Goal: Information Seeking & Learning: Check status

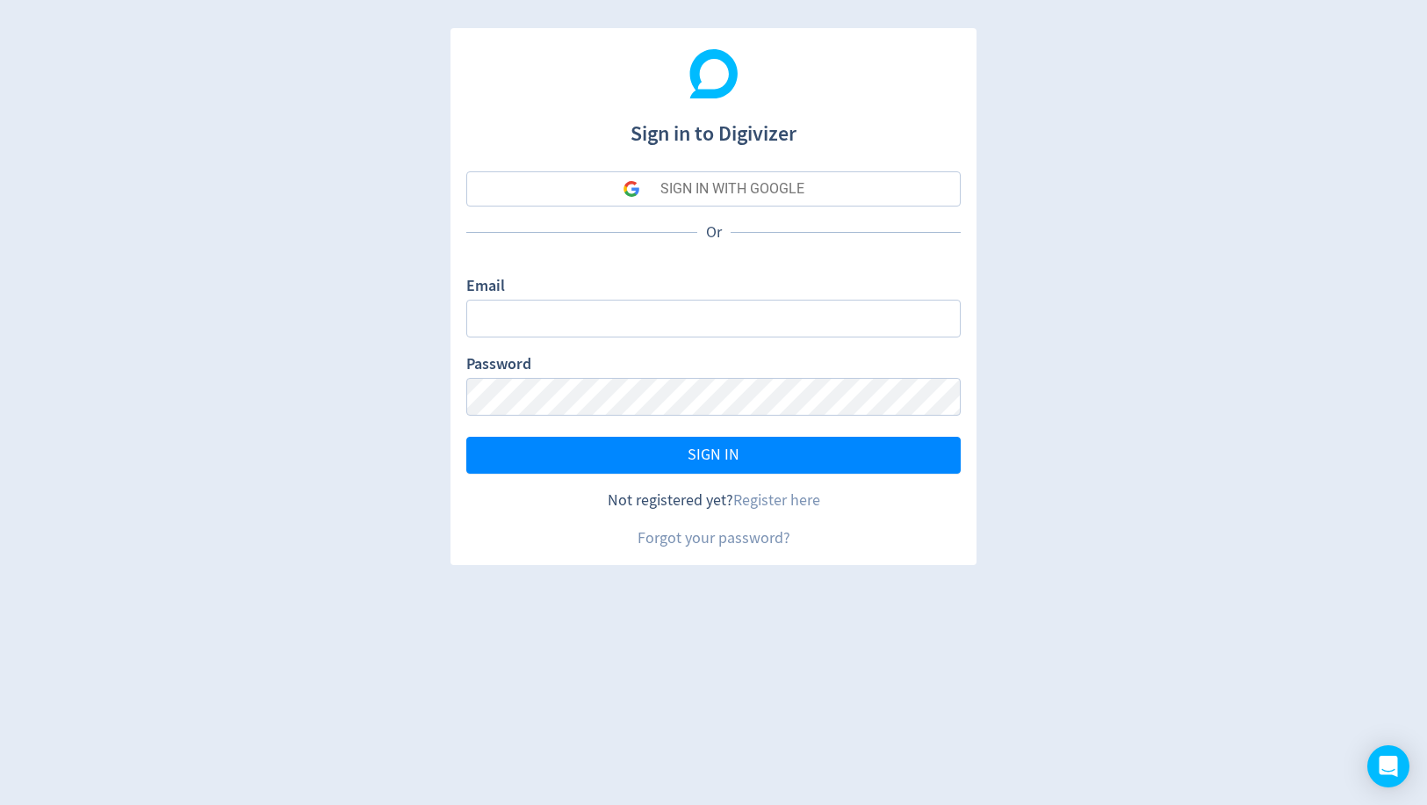
click at [687, 203] on div "SIGN IN WITH GOOGLE" at bounding box center [733, 188] width 144 height 35
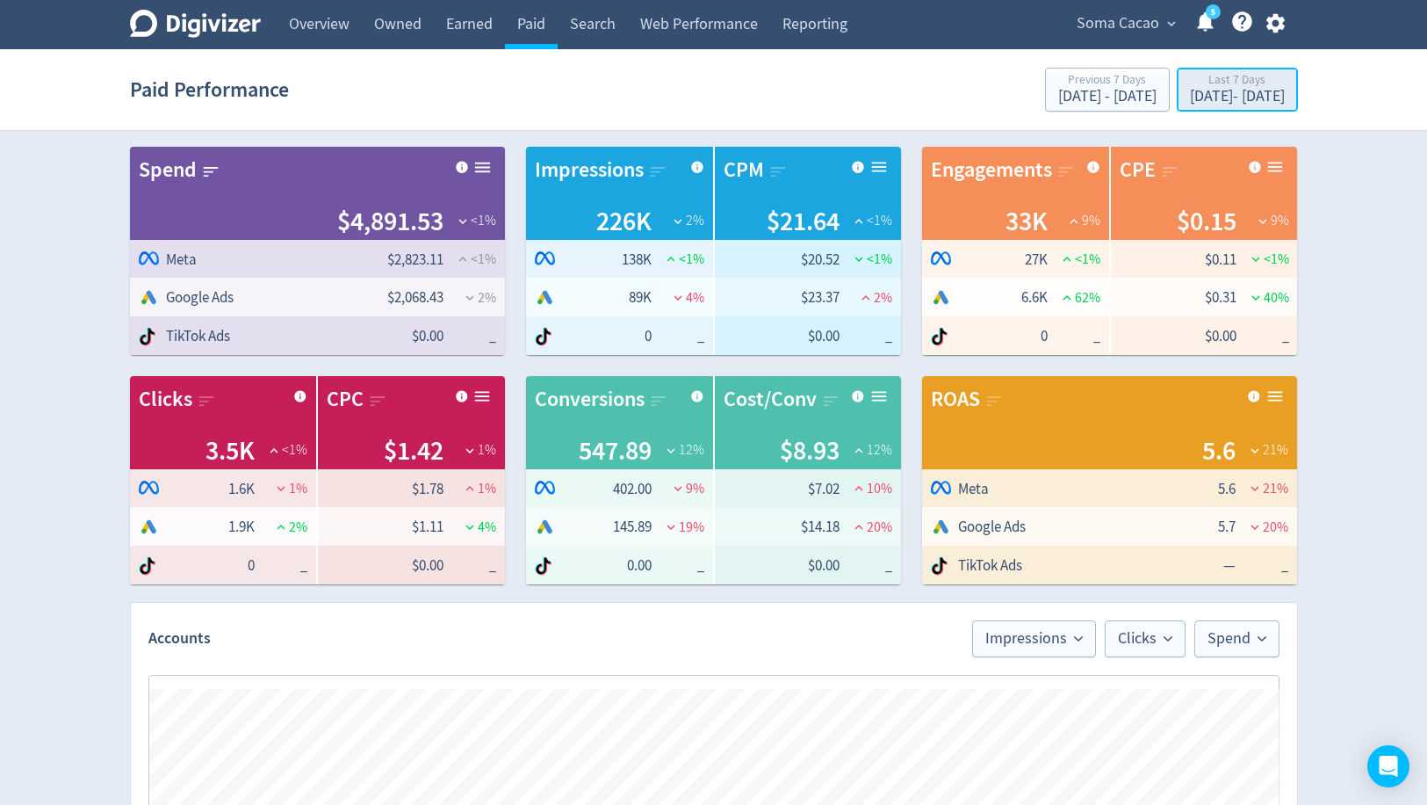
click at [1191, 92] on div "[DATE] - [DATE]" at bounding box center [1237, 97] width 95 height 16
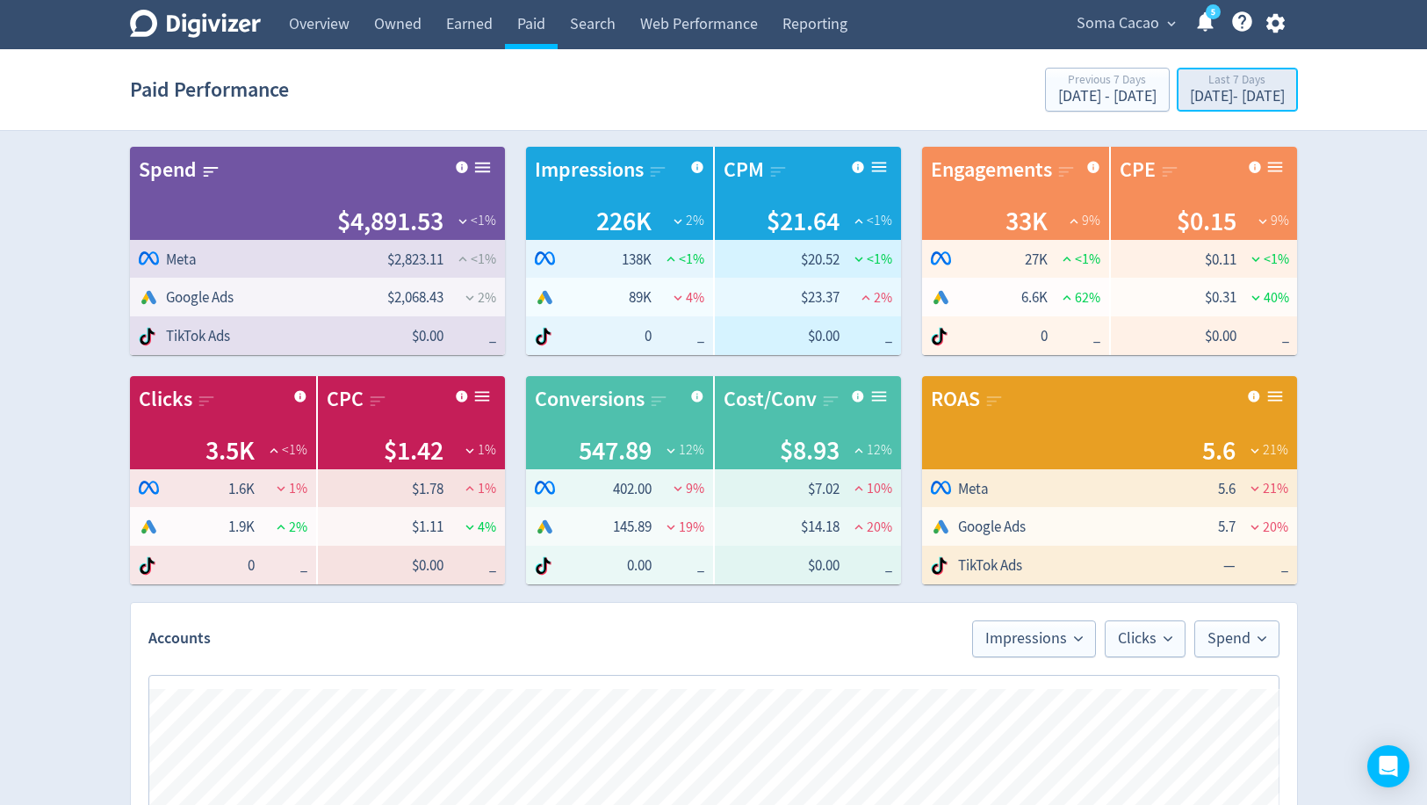
click at [1192, 105] on div "[DATE] - [DATE]" at bounding box center [1237, 97] width 95 height 16
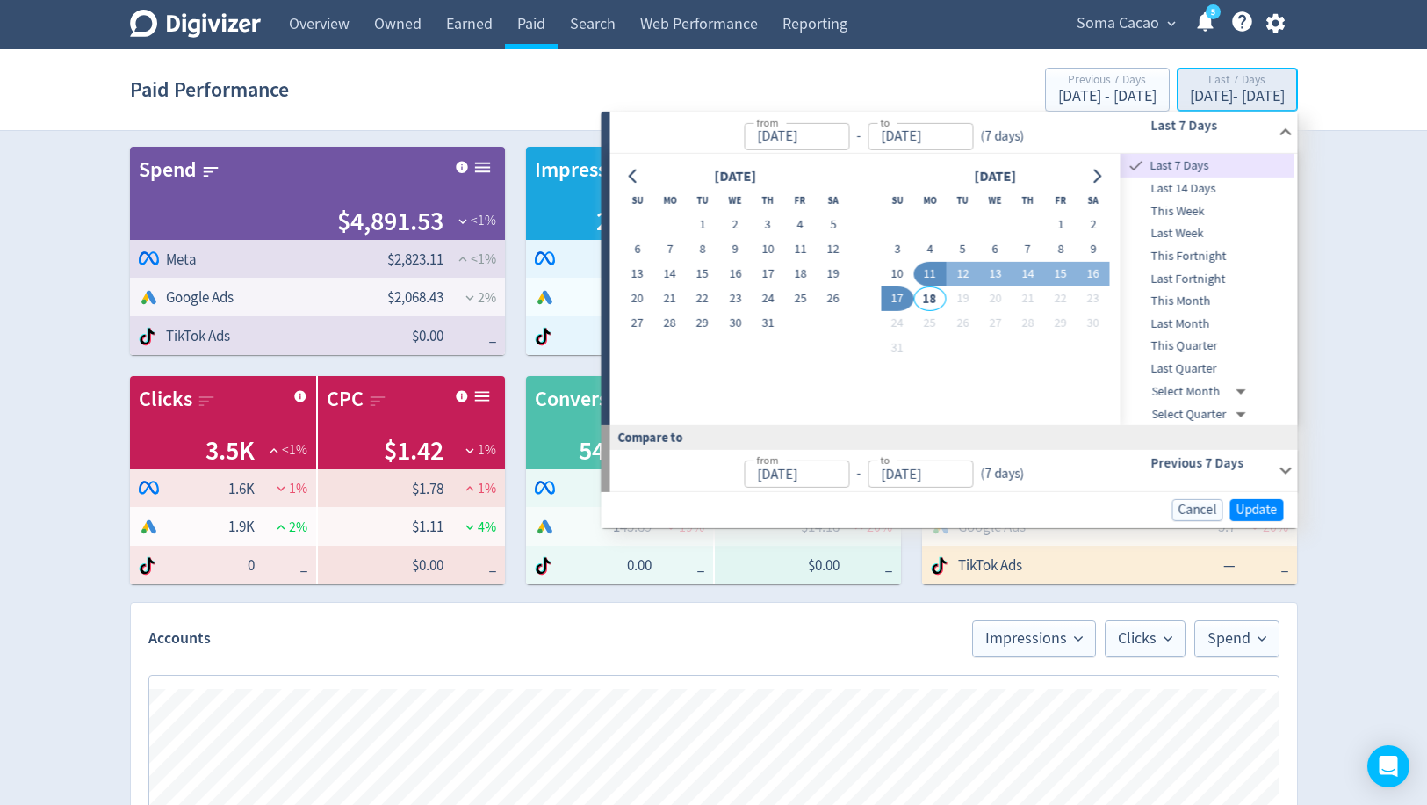
type input "[DATE]"
click at [1168, 191] on span "Last 14 Days" at bounding box center [1208, 188] width 174 height 19
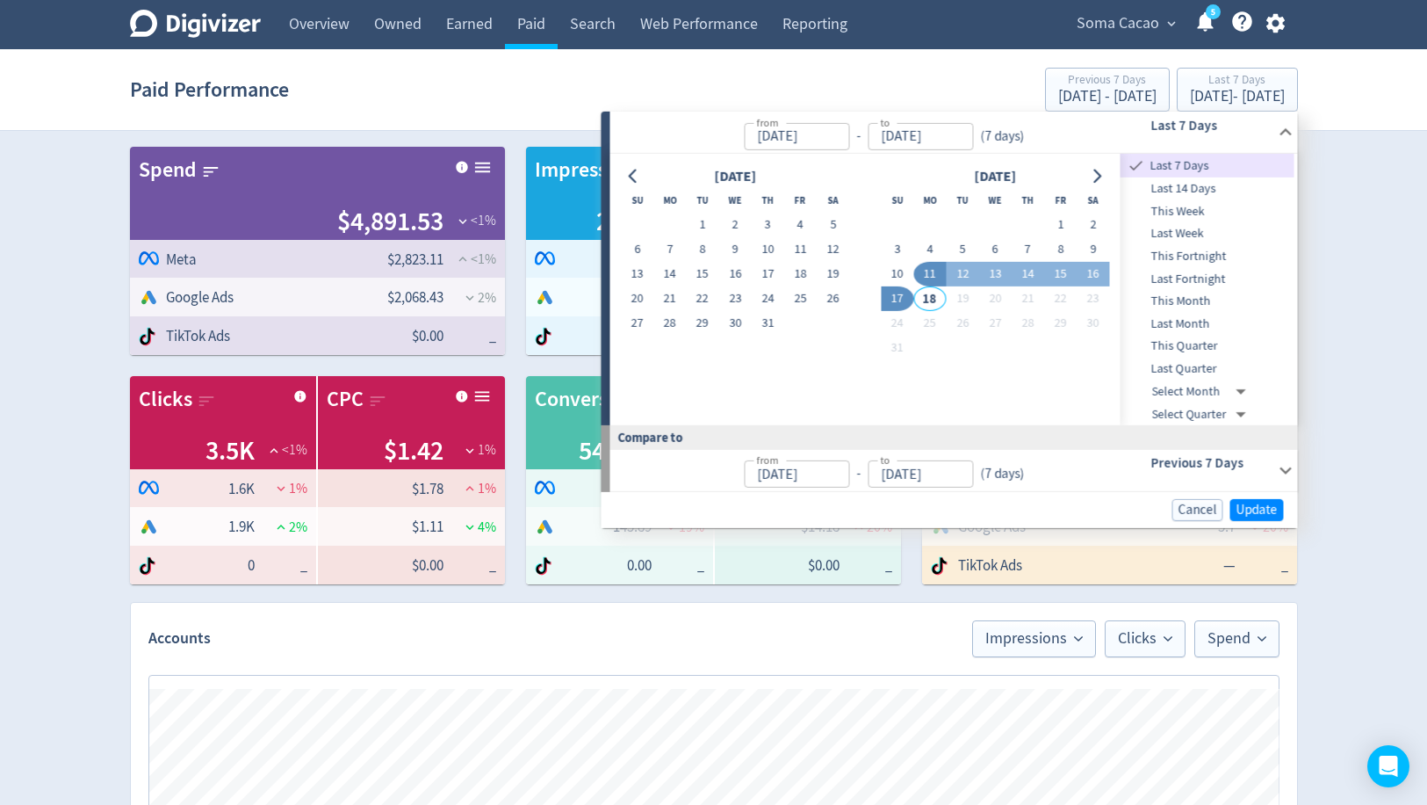
type input "[DATE]"
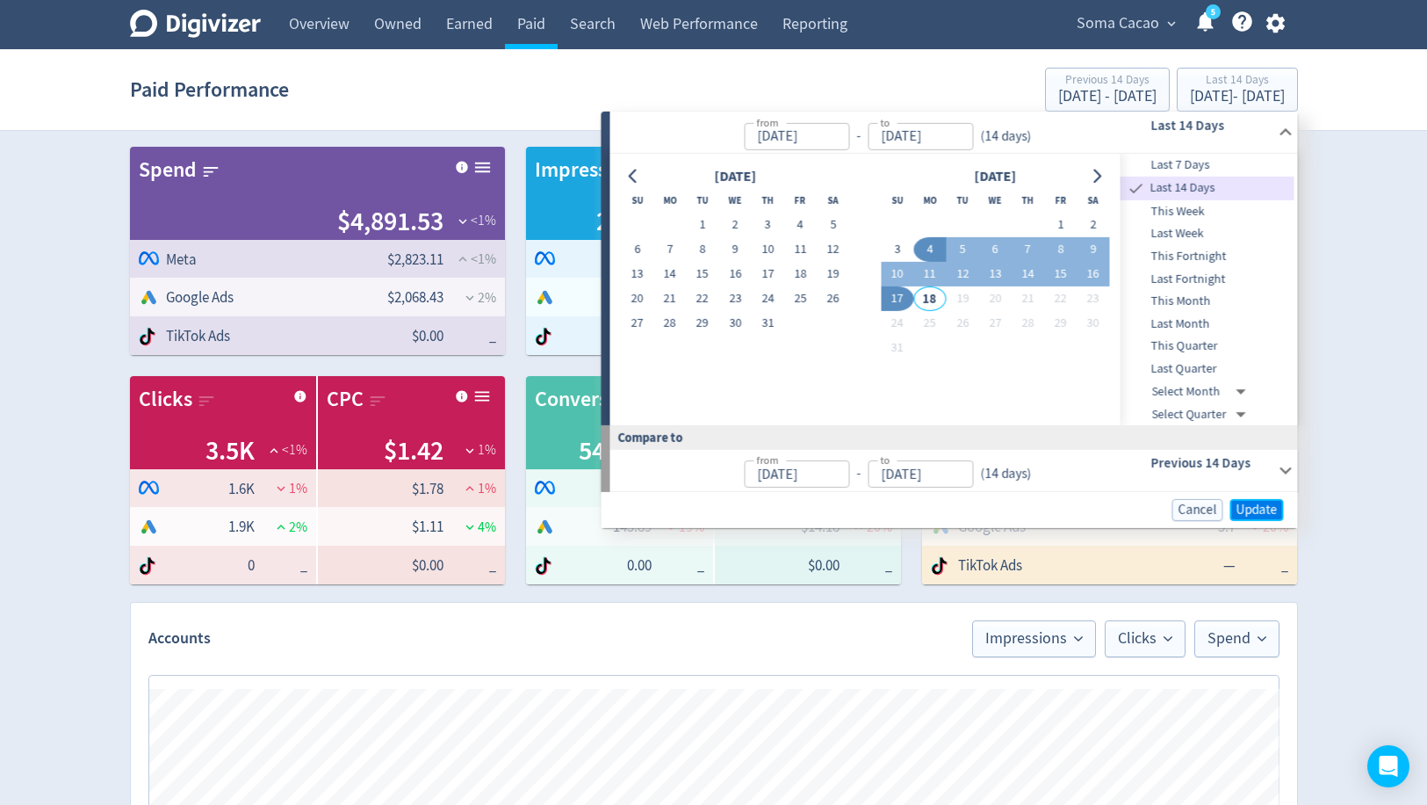
click at [1241, 509] on span "Update" at bounding box center [1257, 509] width 41 height 13
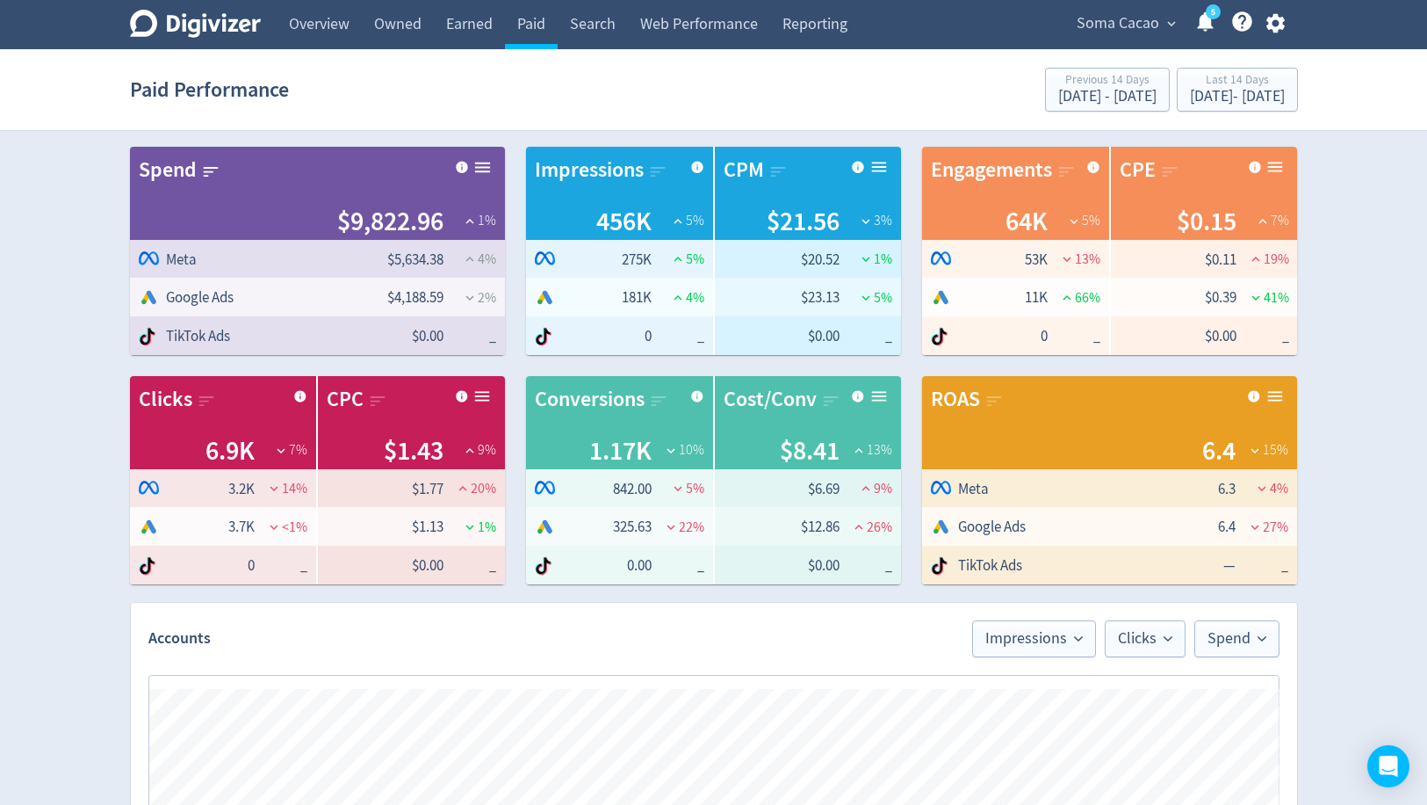
scroll to position [3, 0]
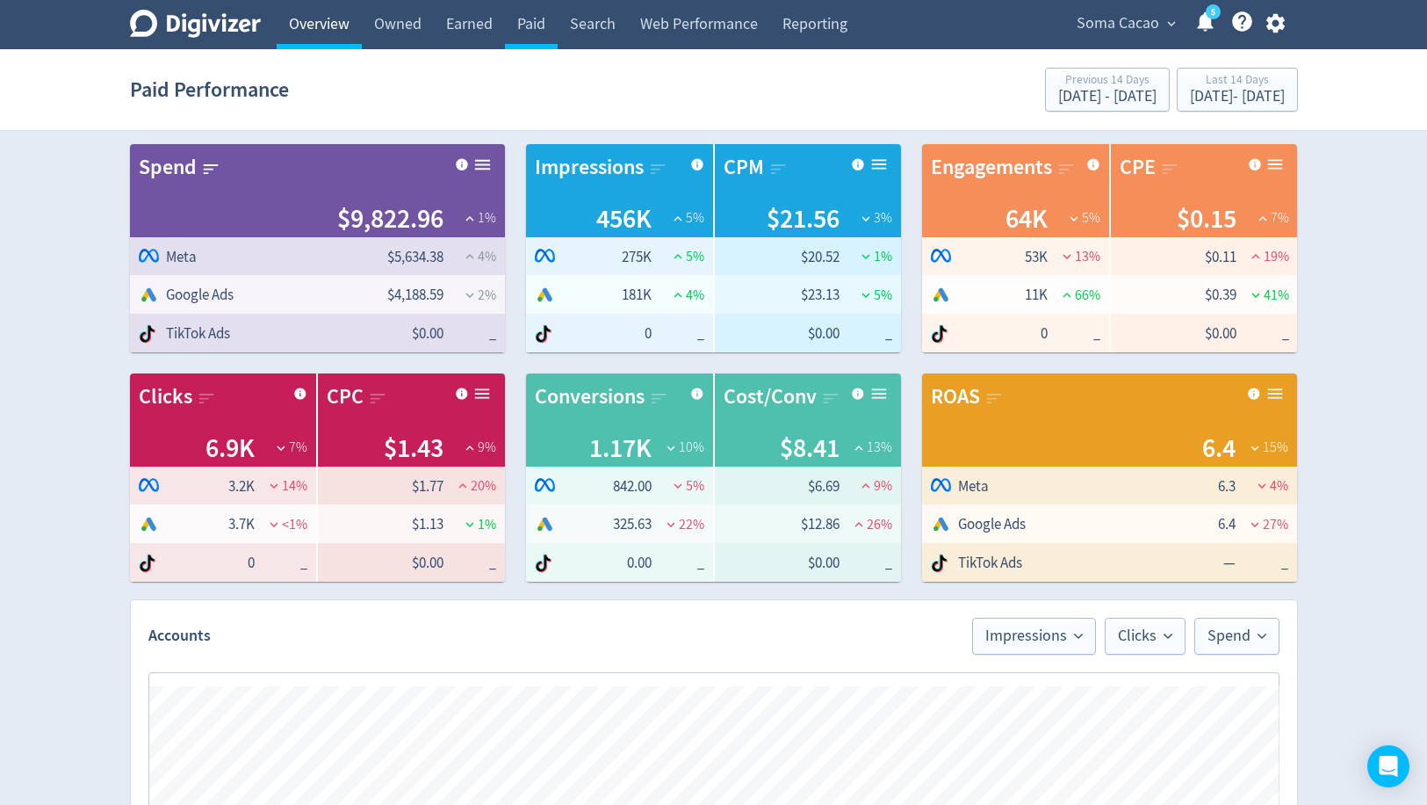
click at [283, 19] on link "Overview" at bounding box center [319, 24] width 85 height 49
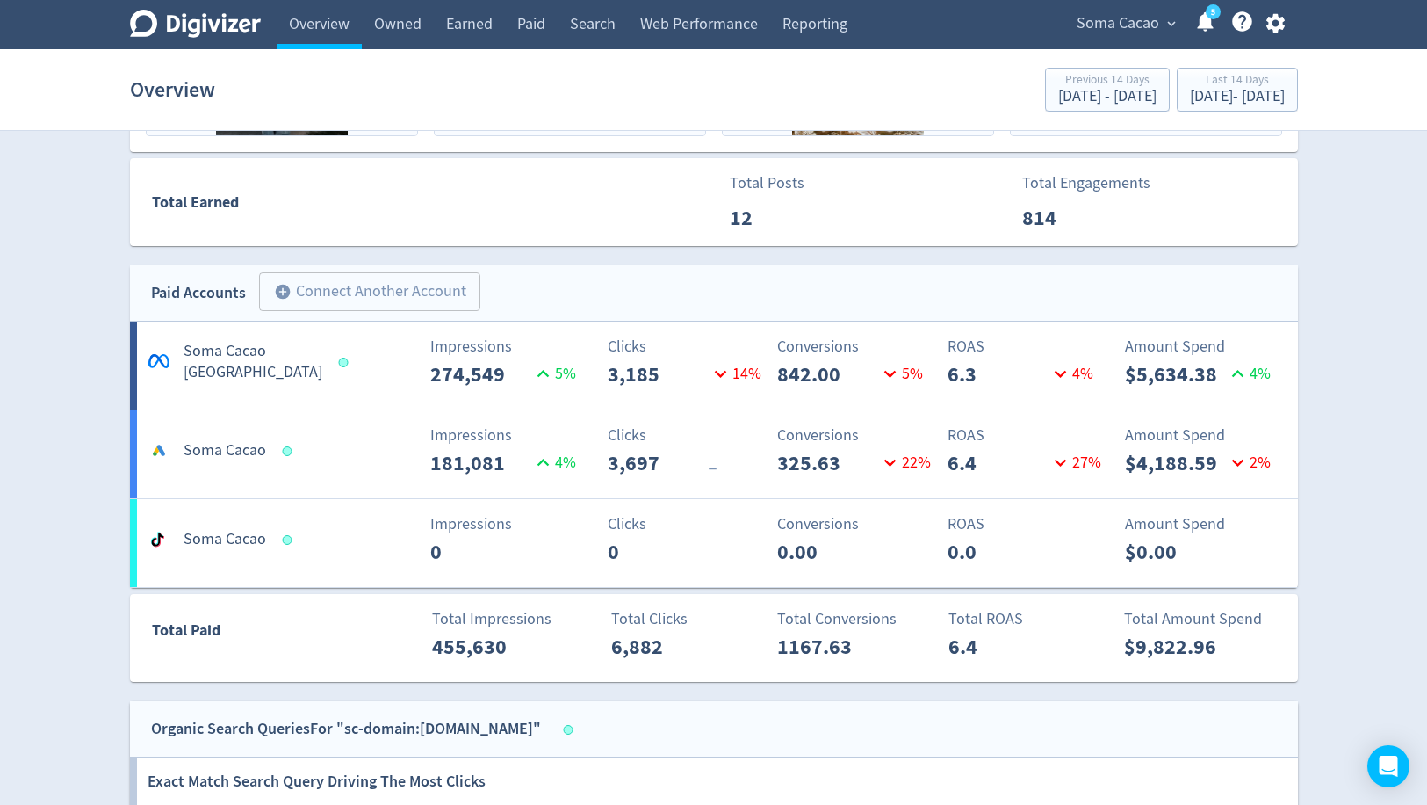
scroll to position [852, 0]
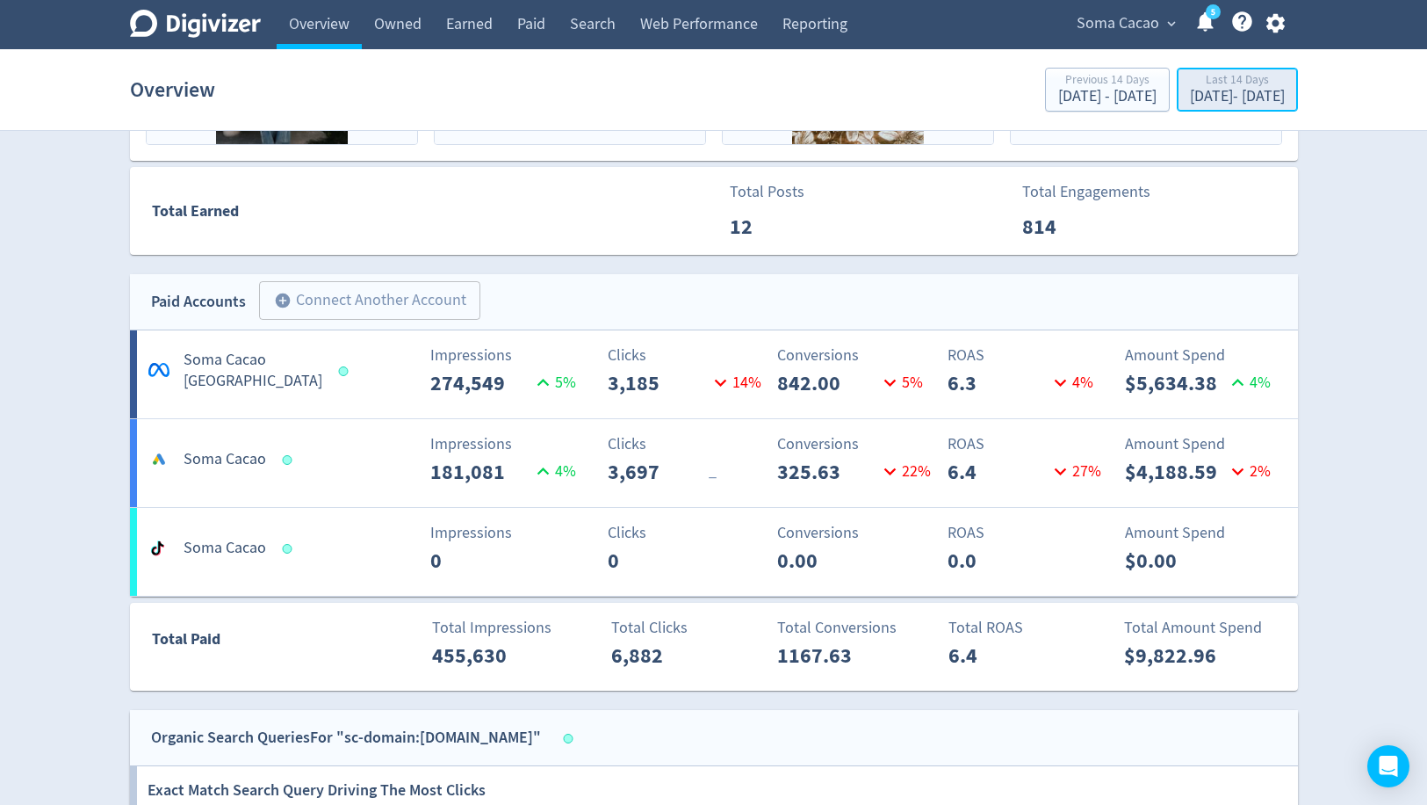
click at [1199, 95] on div "[DATE] - [DATE]" at bounding box center [1237, 97] width 95 height 16
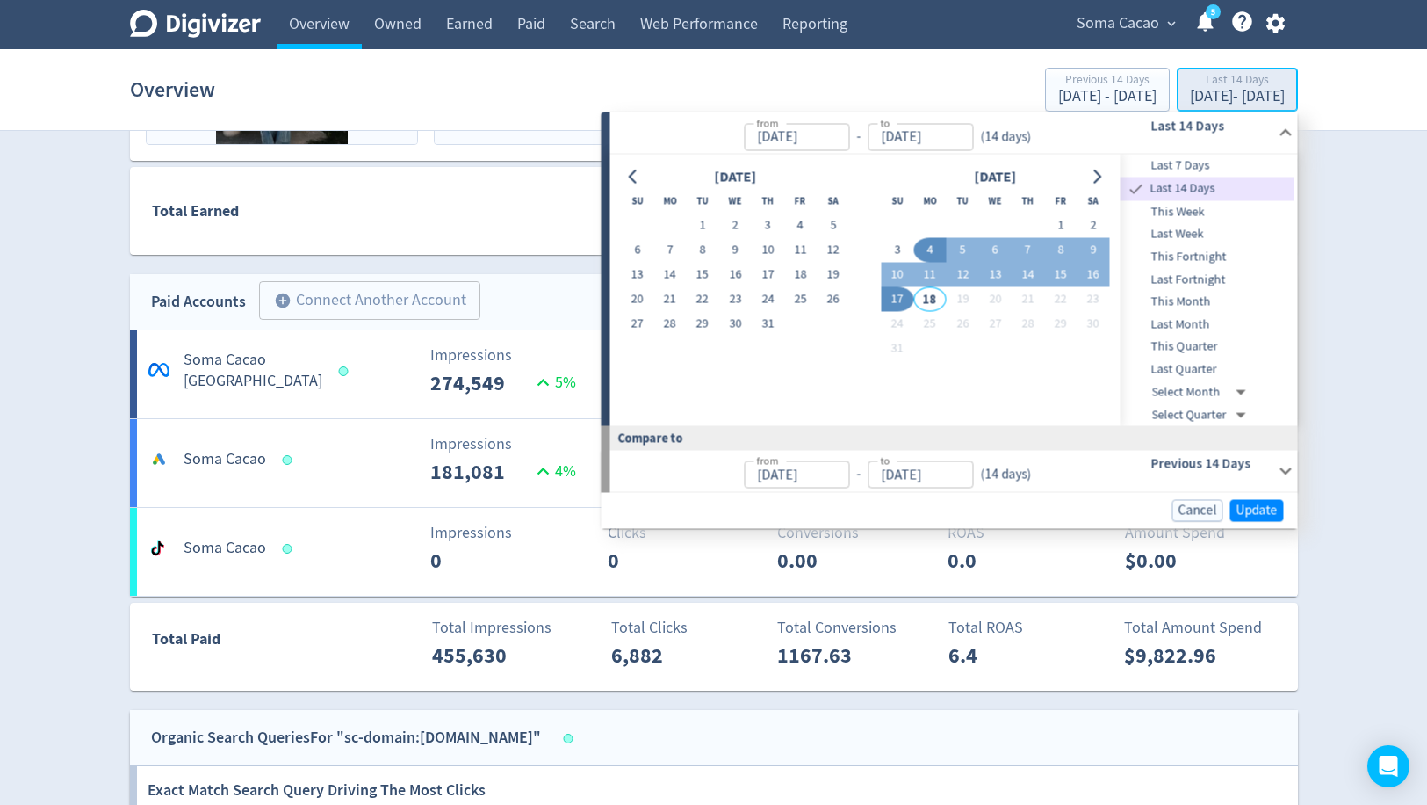
type input "[DATE]"
click at [1186, 214] on span "This Week" at bounding box center [1208, 211] width 174 height 19
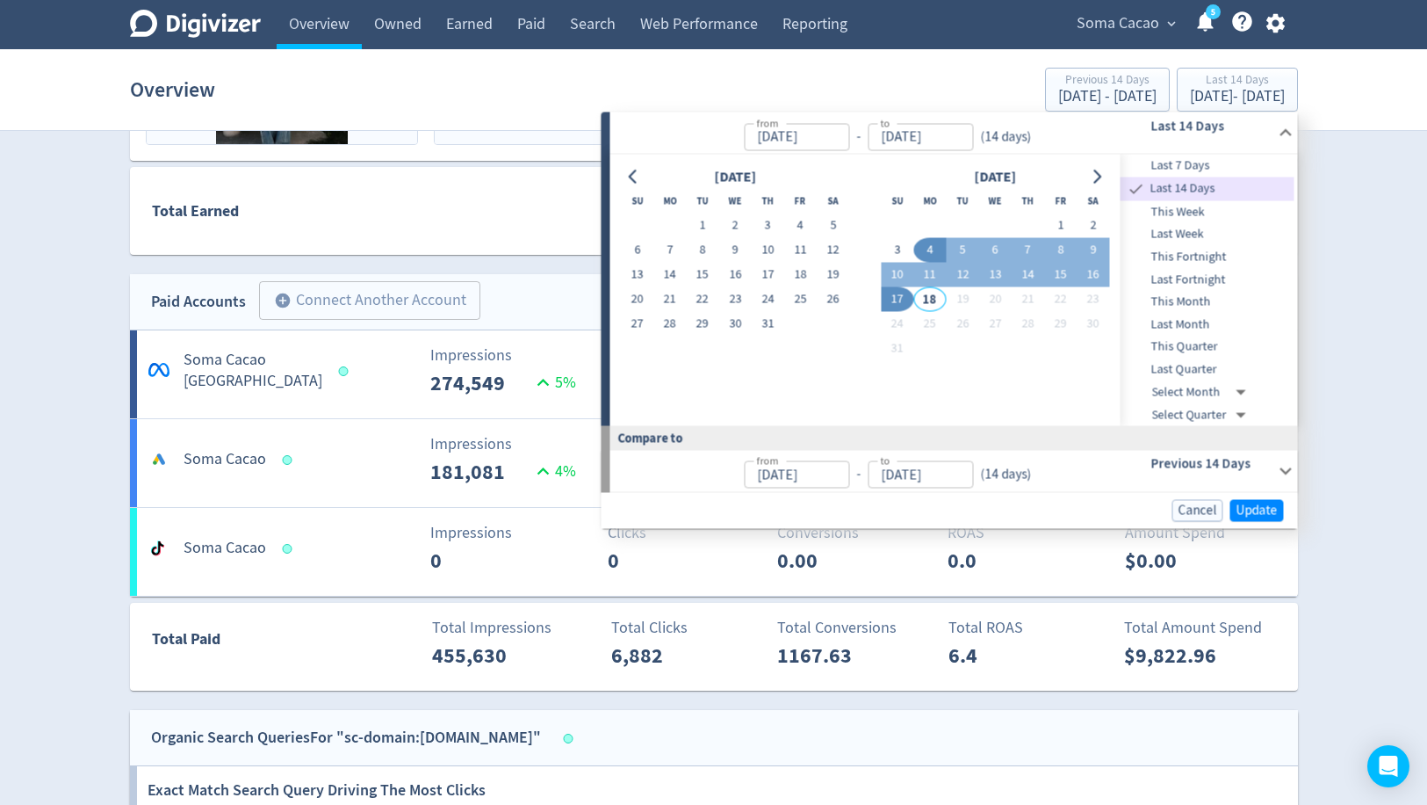
type input "[DATE]"
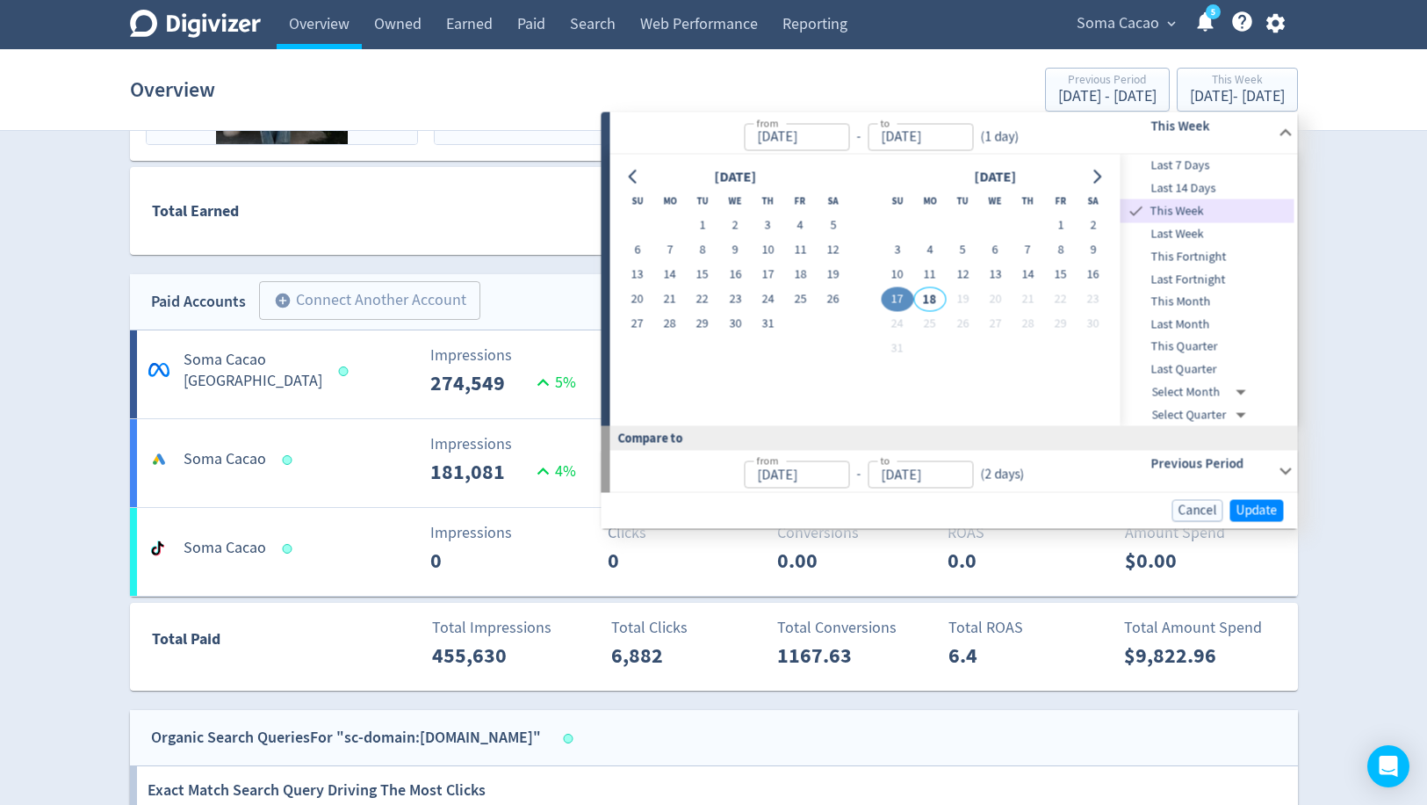
click at [1176, 190] on span "Last 14 Days" at bounding box center [1208, 187] width 174 height 19
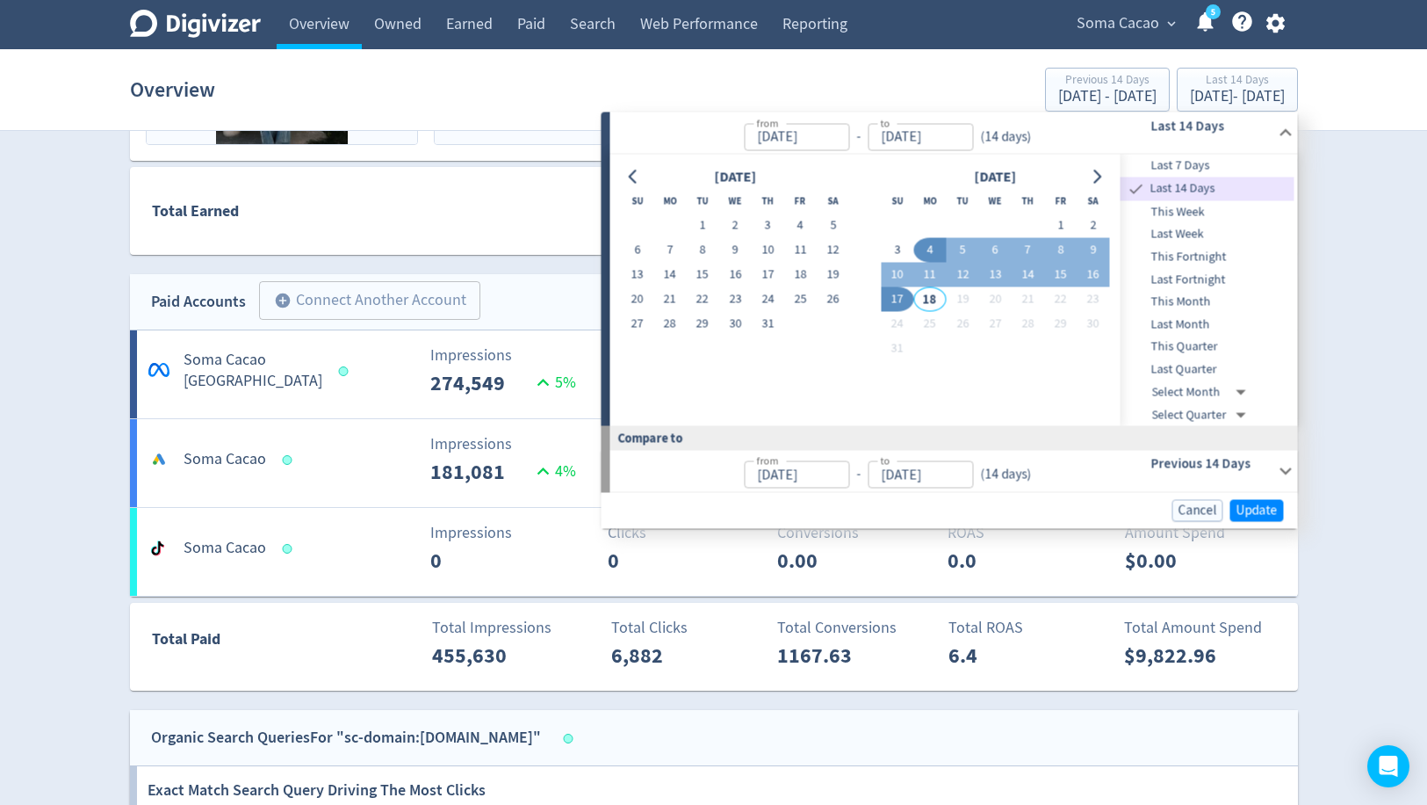
type input "[DATE]"
click at [1166, 165] on span "Last 7 Days" at bounding box center [1208, 165] width 174 height 19
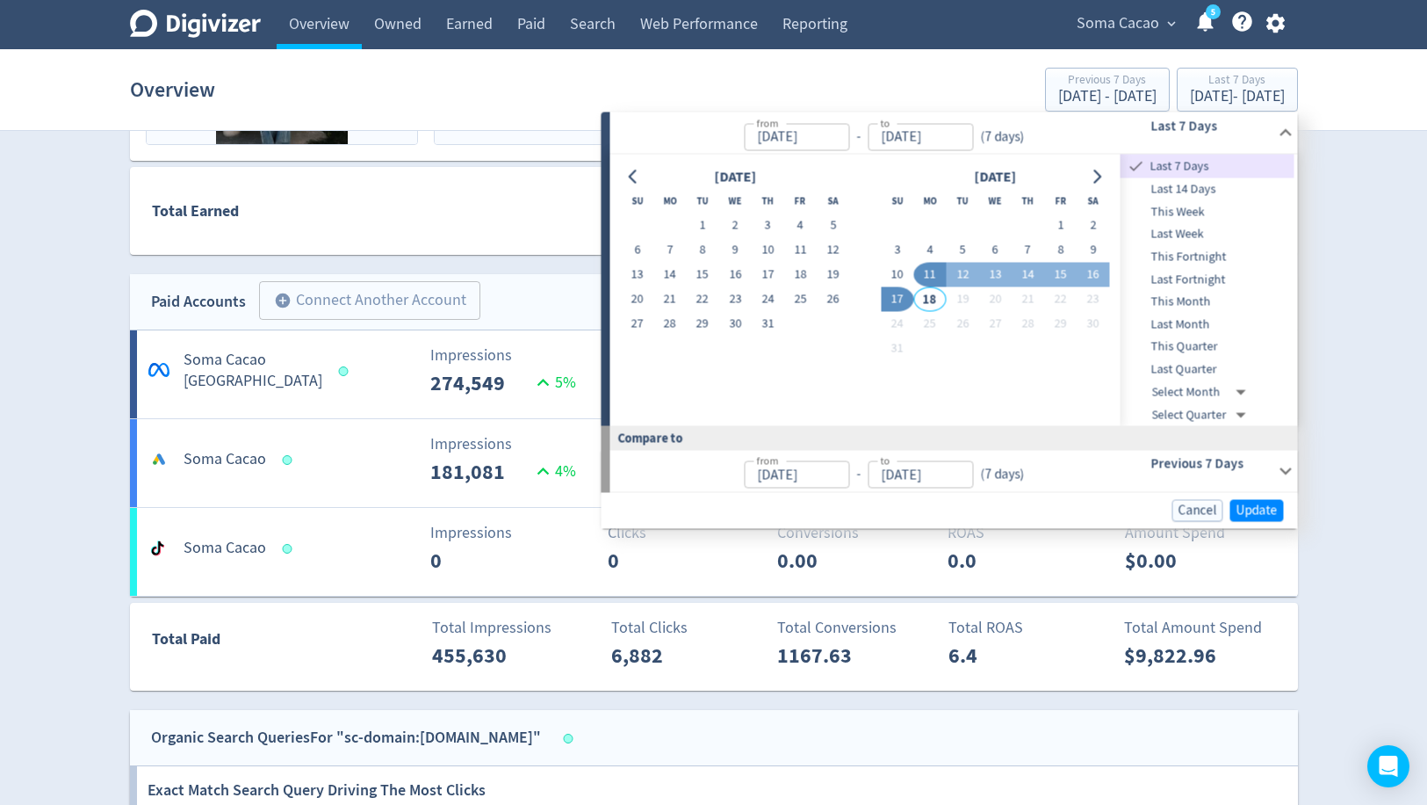
type input "[DATE]"
click at [1251, 503] on span "Update" at bounding box center [1257, 509] width 41 height 13
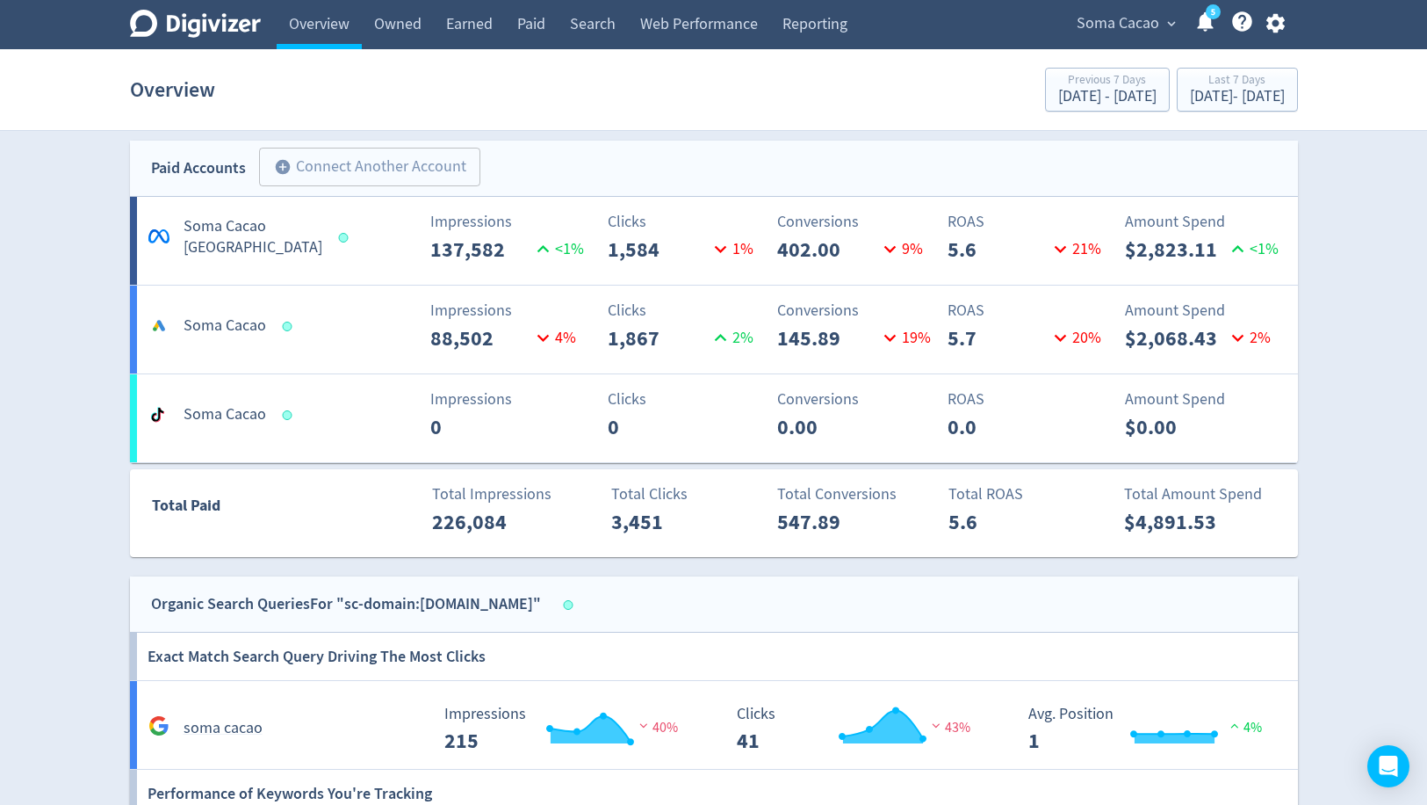
scroll to position [988, 0]
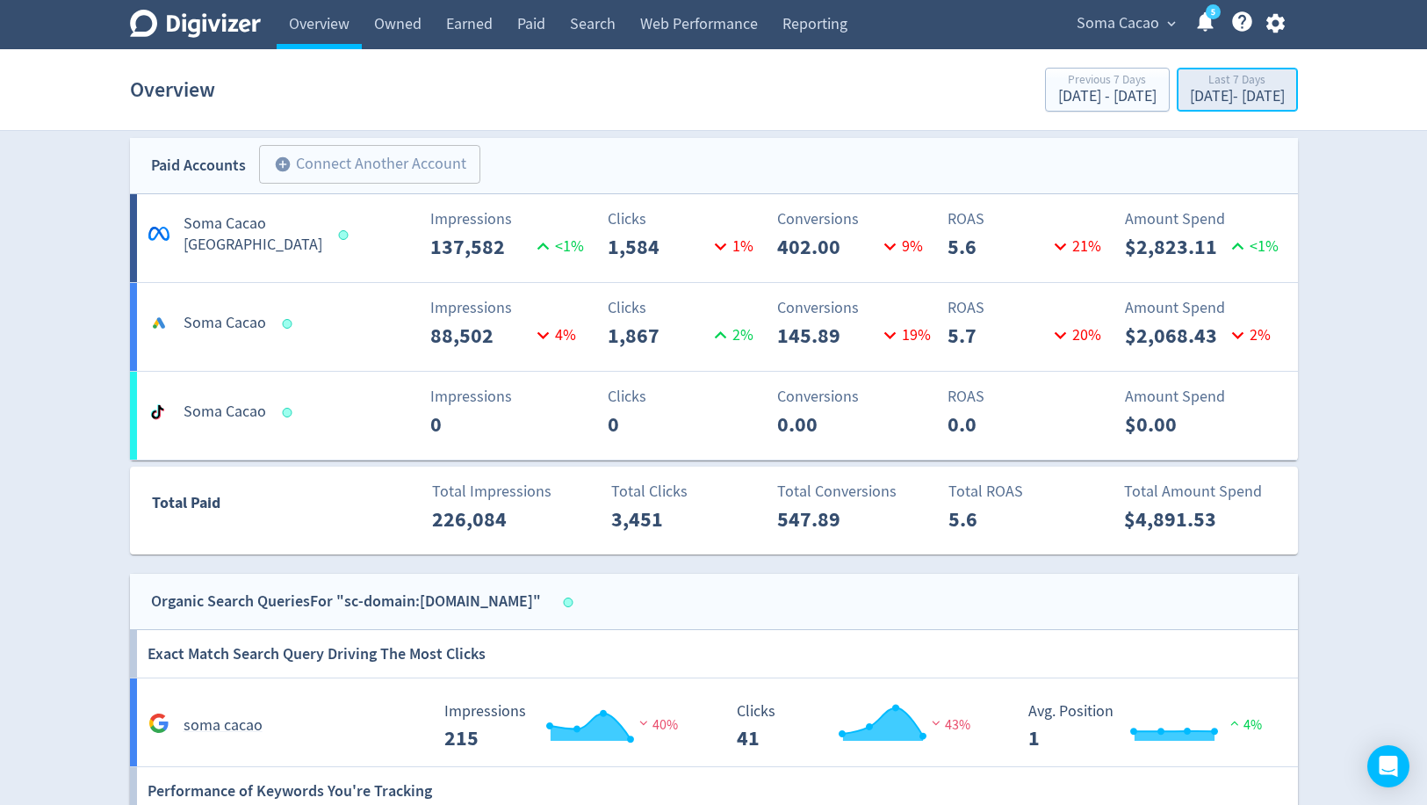
click at [1190, 104] on div "[DATE] - [DATE]" at bounding box center [1237, 97] width 95 height 16
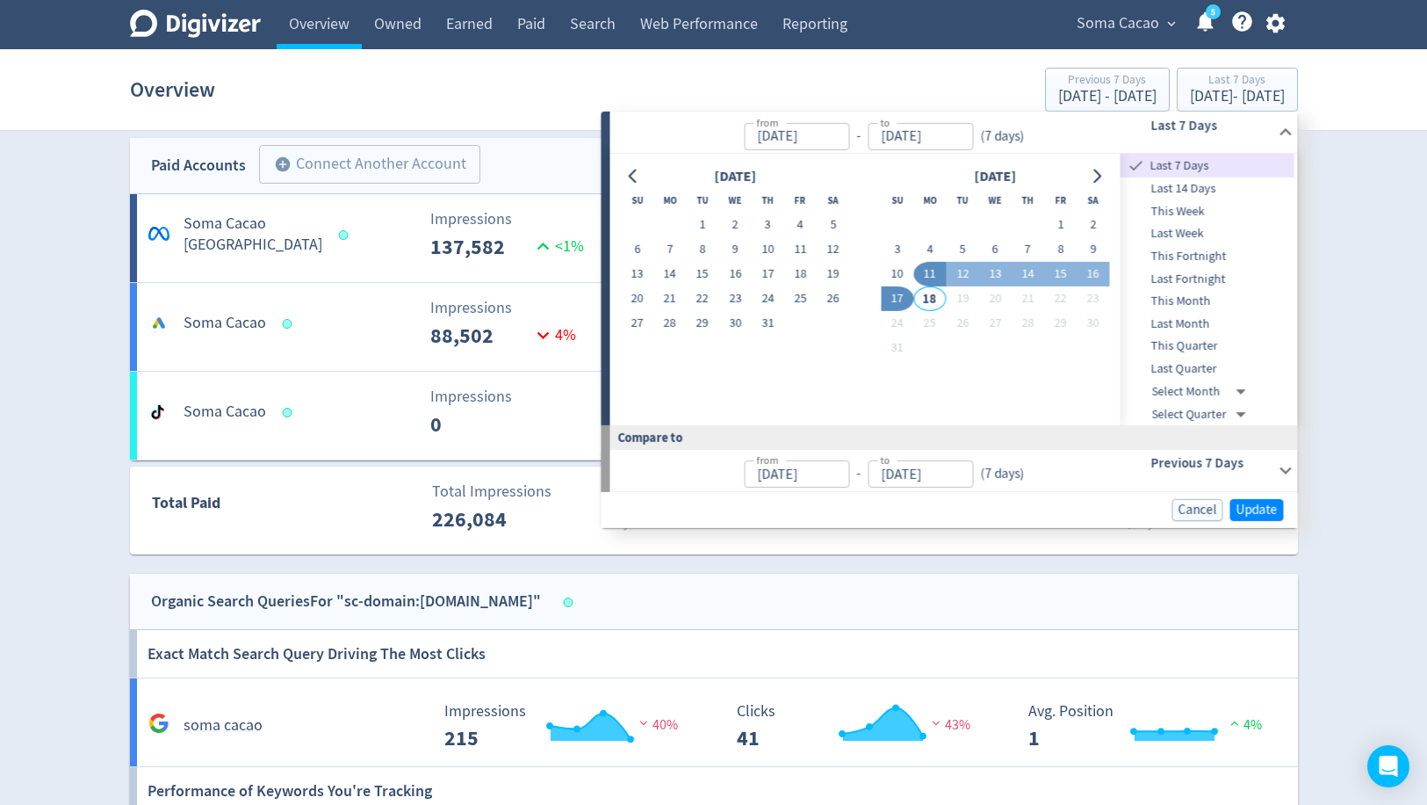
click at [1177, 181] on span "Last 14 Days" at bounding box center [1208, 188] width 174 height 19
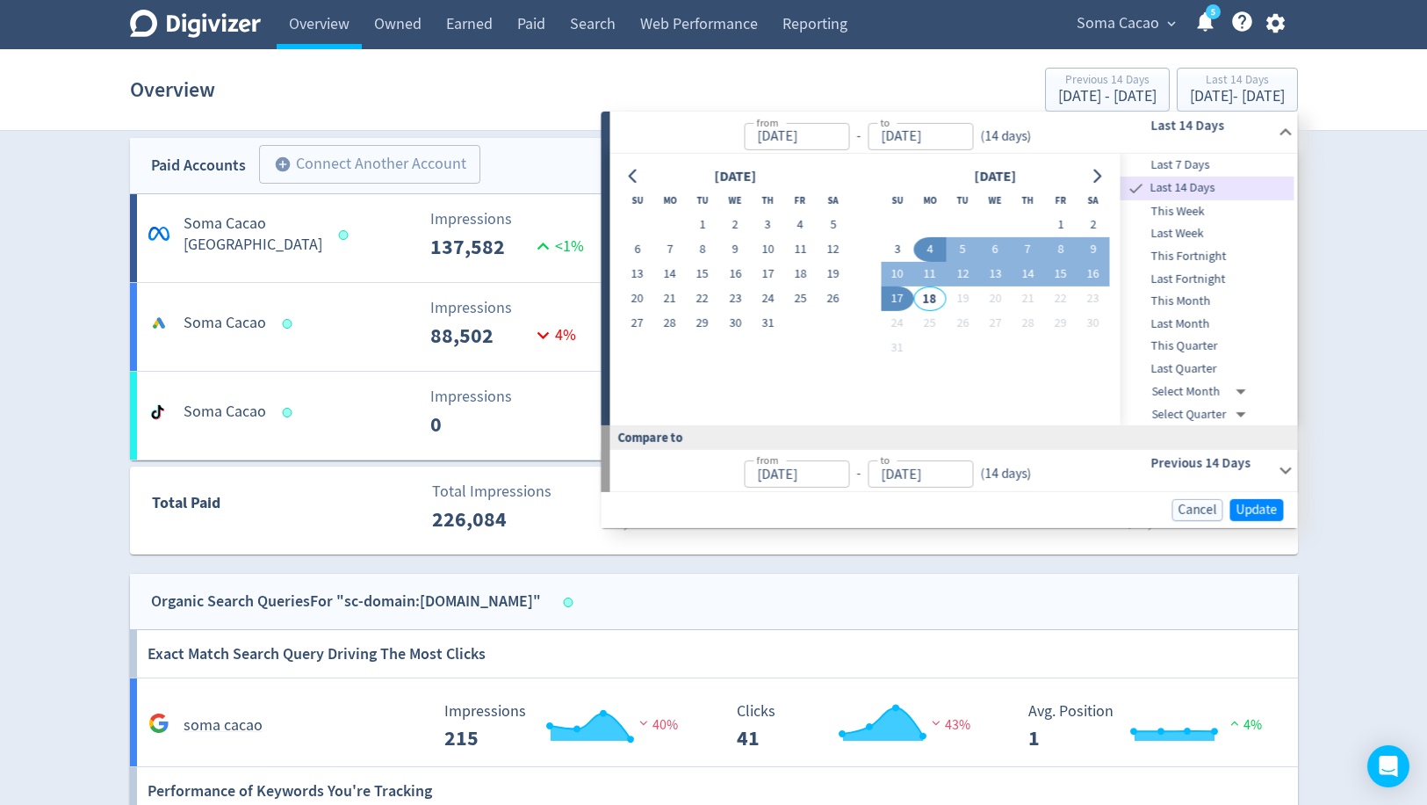
type input "[DATE]"
click at [1244, 513] on span "Update" at bounding box center [1257, 509] width 41 height 13
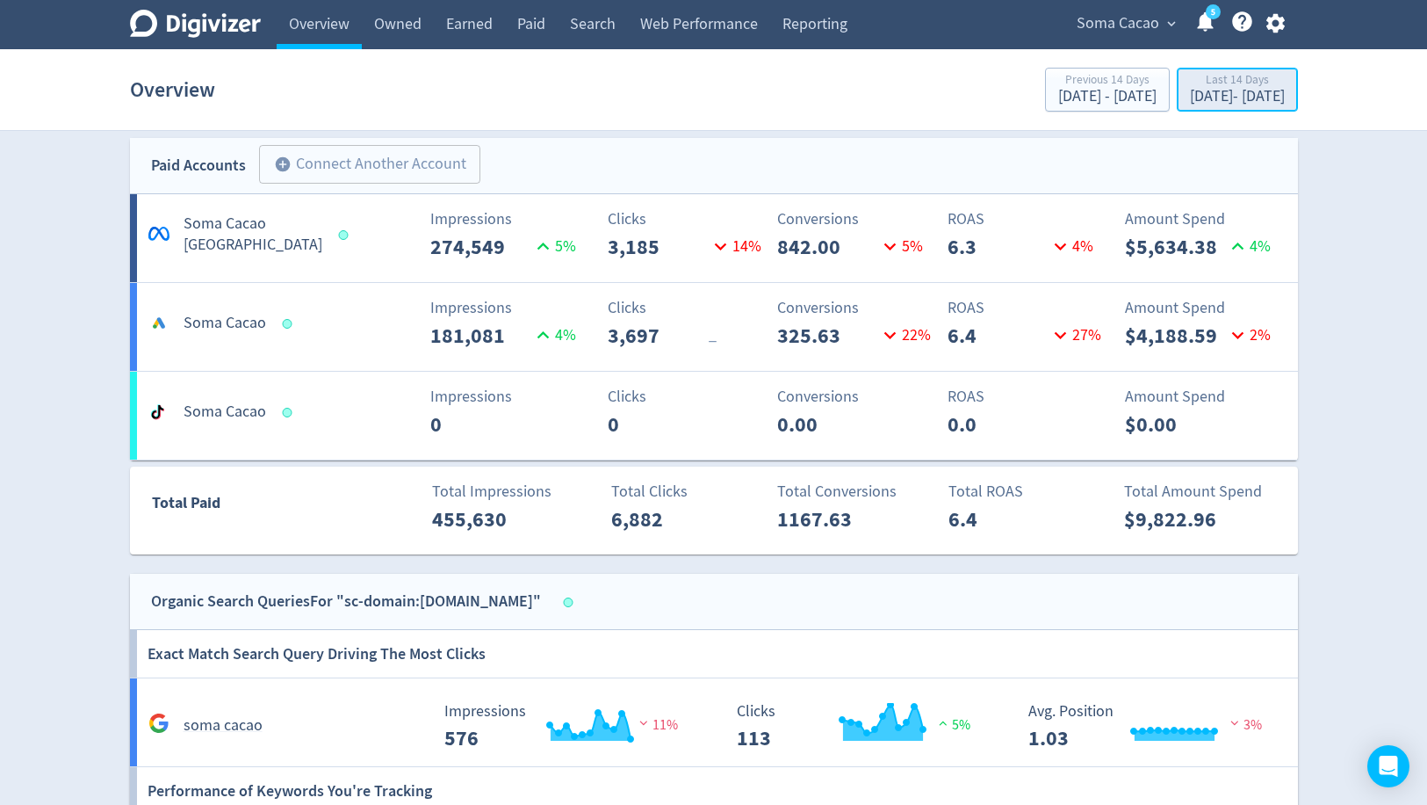
click at [1236, 71] on button "Last 14 Days [DATE] - [DATE]" at bounding box center [1237, 90] width 121 height 44
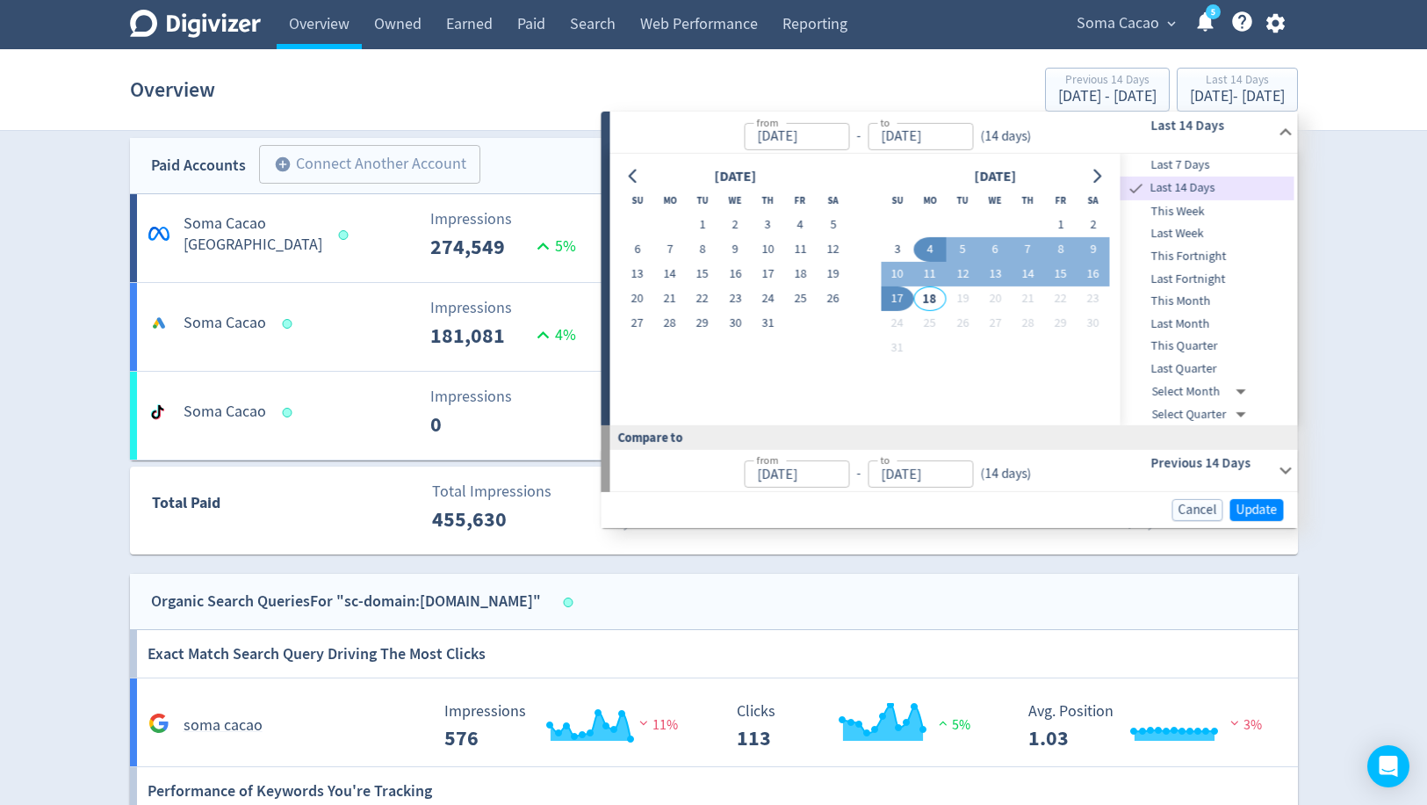
click at [1374, 360] on div "Digivizer Logo [PERSON_NAME] Logo Overview Owned Earned Paid Search Web Perform…" at bounding box center [713, 362] width 1427 height 2700
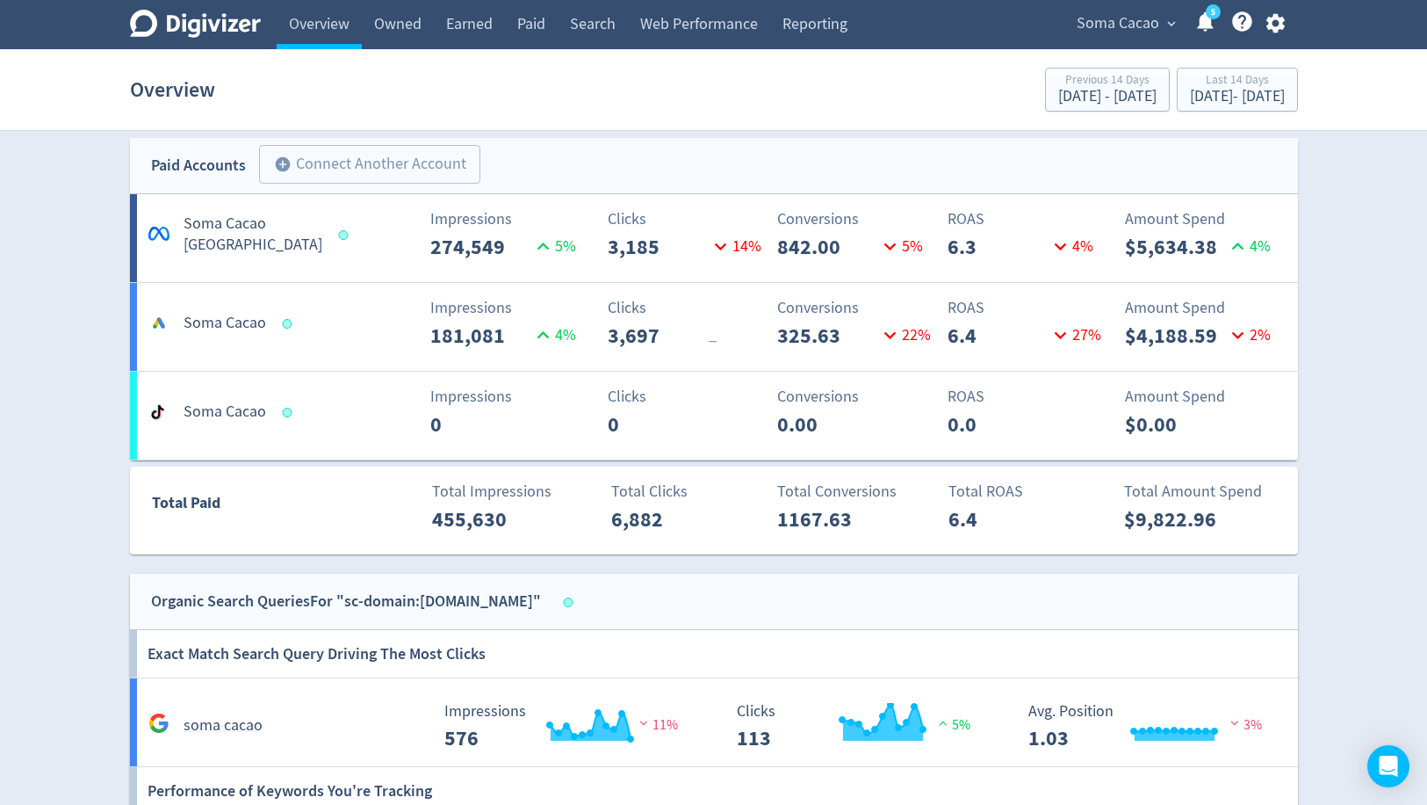
click at [1231, 34] on link "Help Center - Searchable support on using Digivizer" at bounding box center [1243, 25] width 24 height 30
click at [1190, 76] on div "Last 14 Days" at bounding box center [1237, 81] width 95 height 15
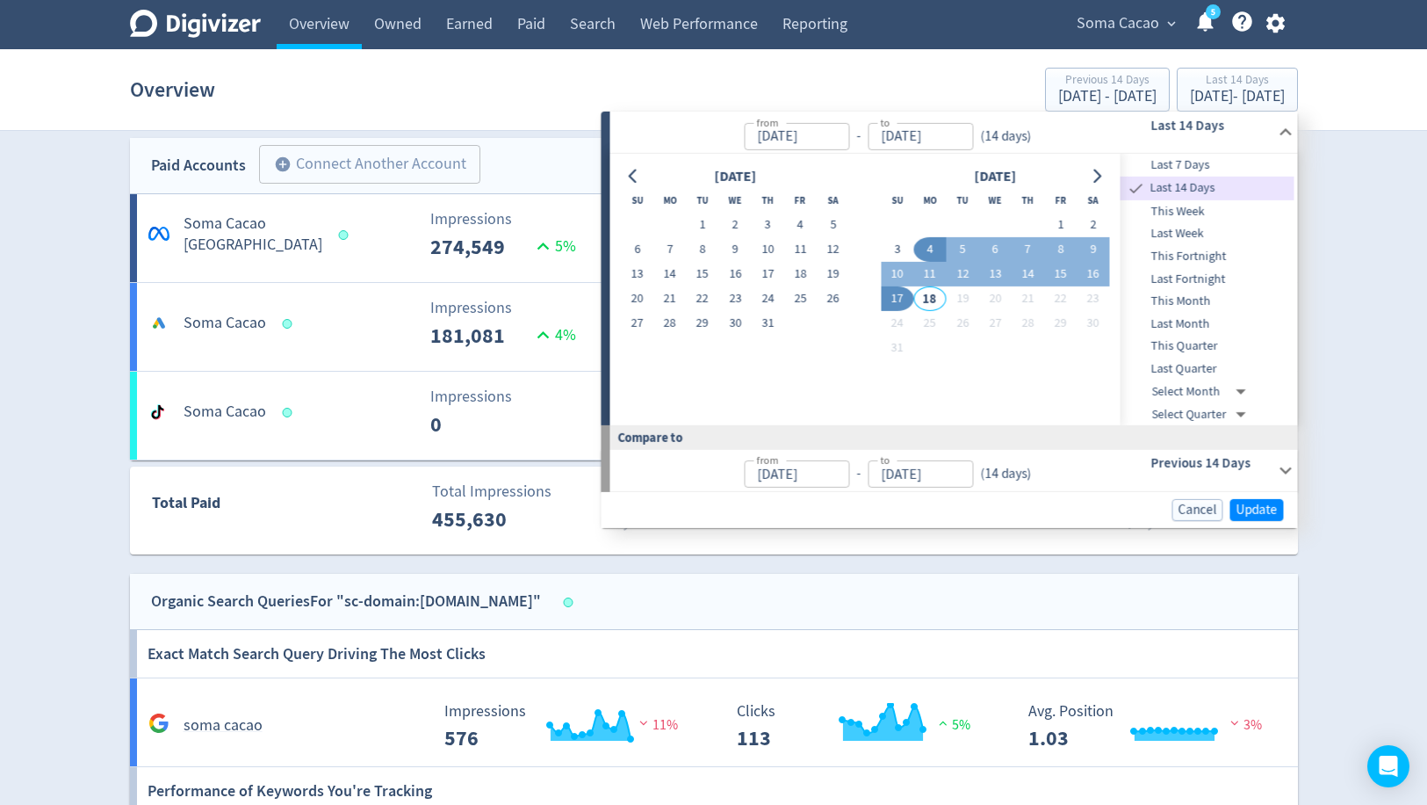
click at [1209, 308] on span "This Month" at bounding box center [1208, 301] width 174 height 19
type input "[DATE]"
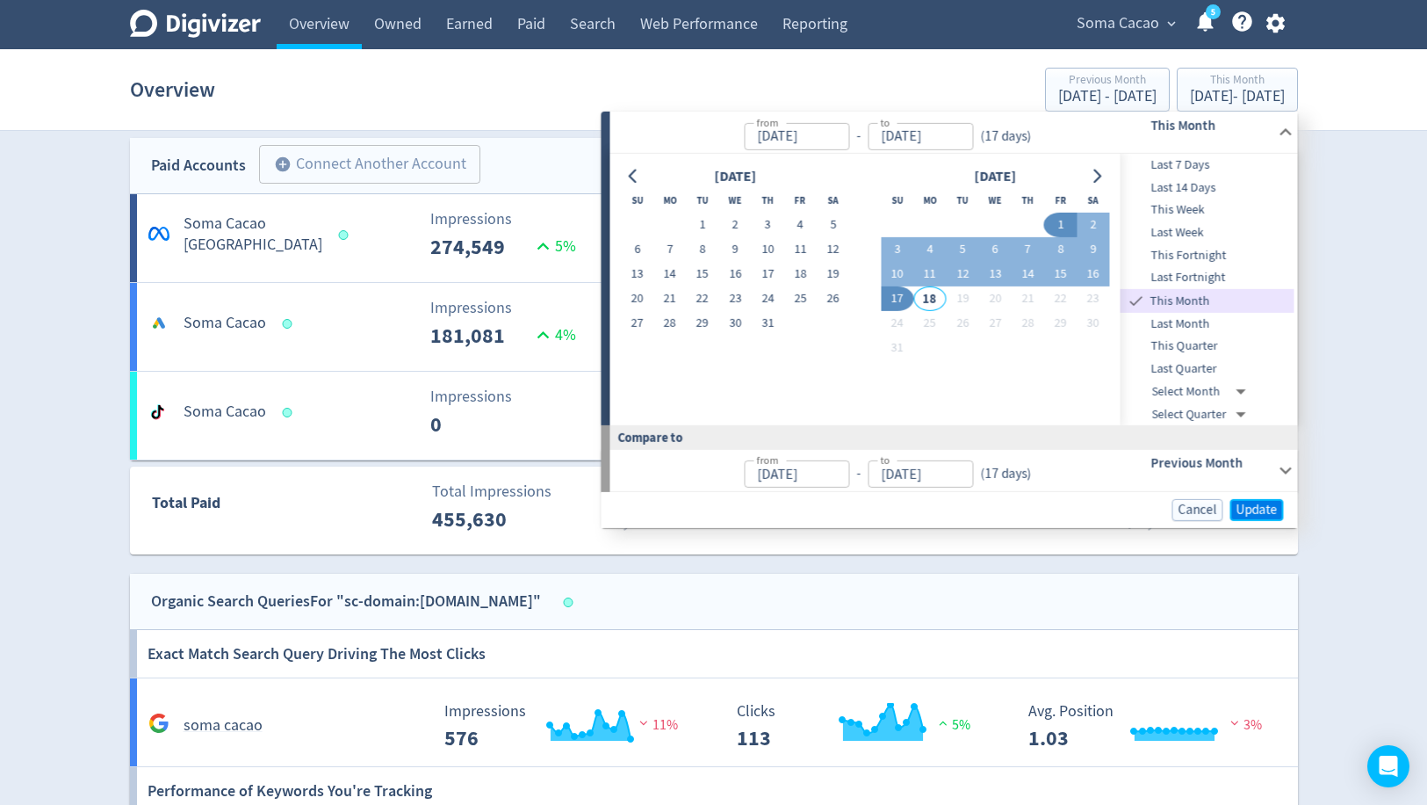
click at [1266, 505] on span "Update" at bounding box center [1257, 509] width 41 height 13
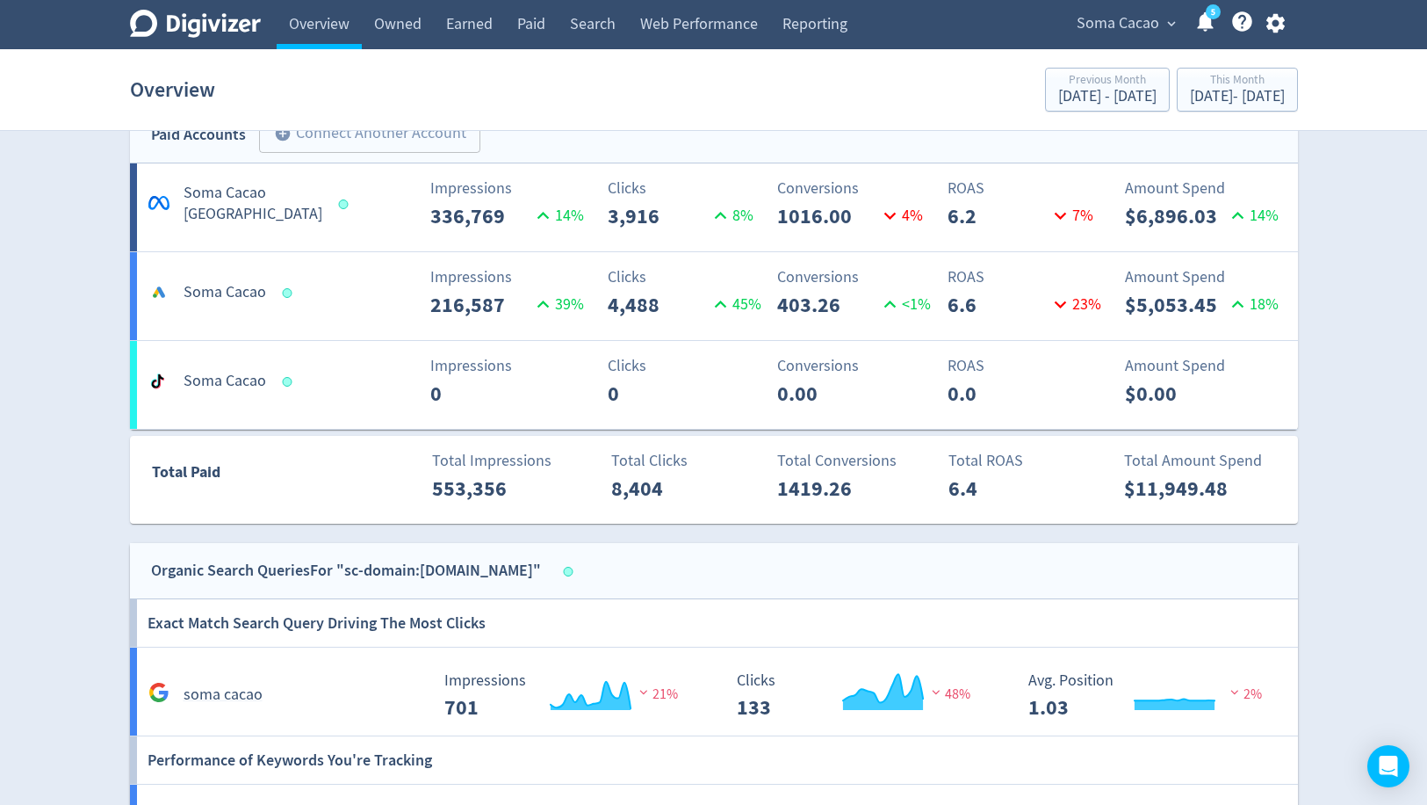
scroll to position [938, 0]
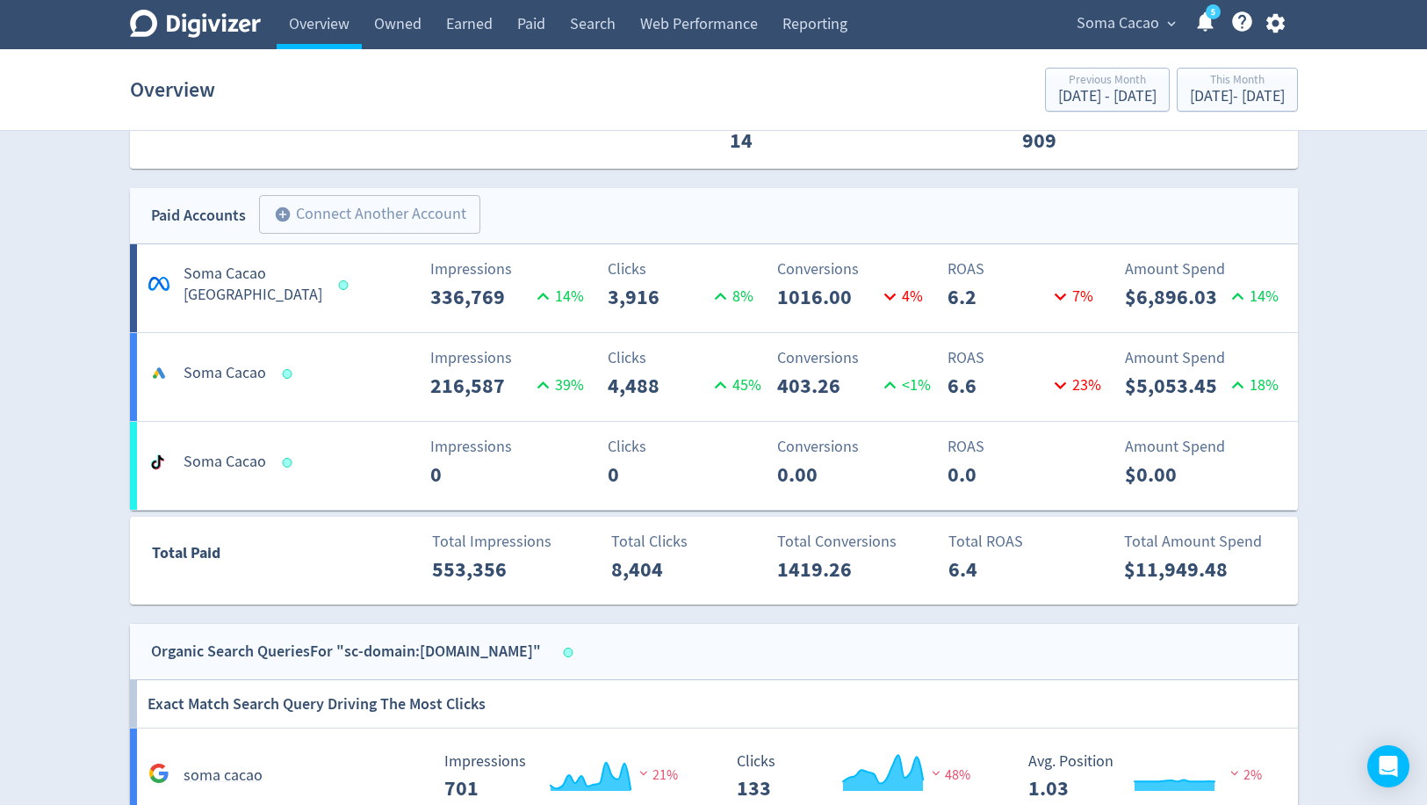
click at [1065, 298] on icon at bounding box center [1061, 297] width 24 height 24
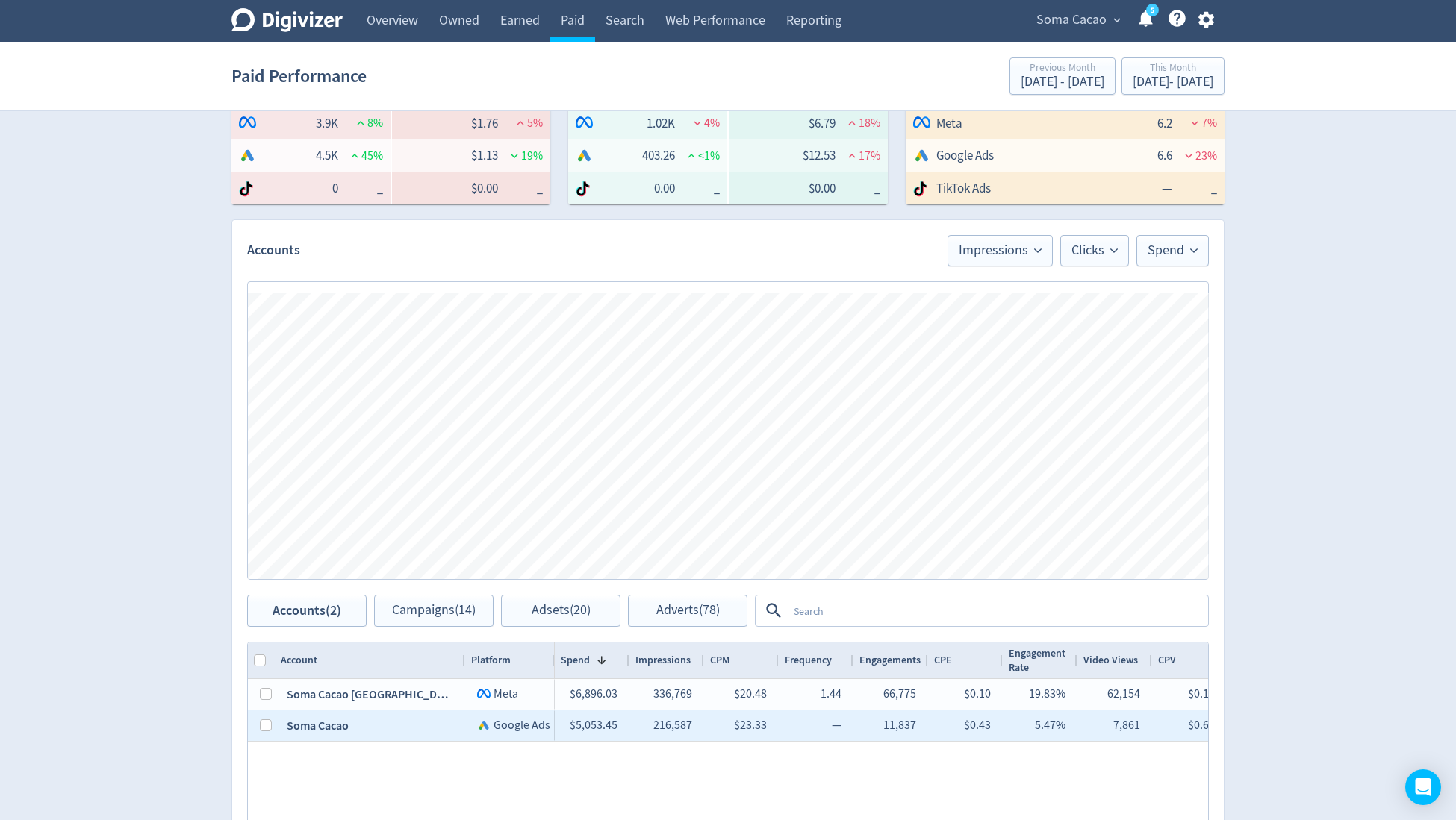
scroll to position [303, 0]
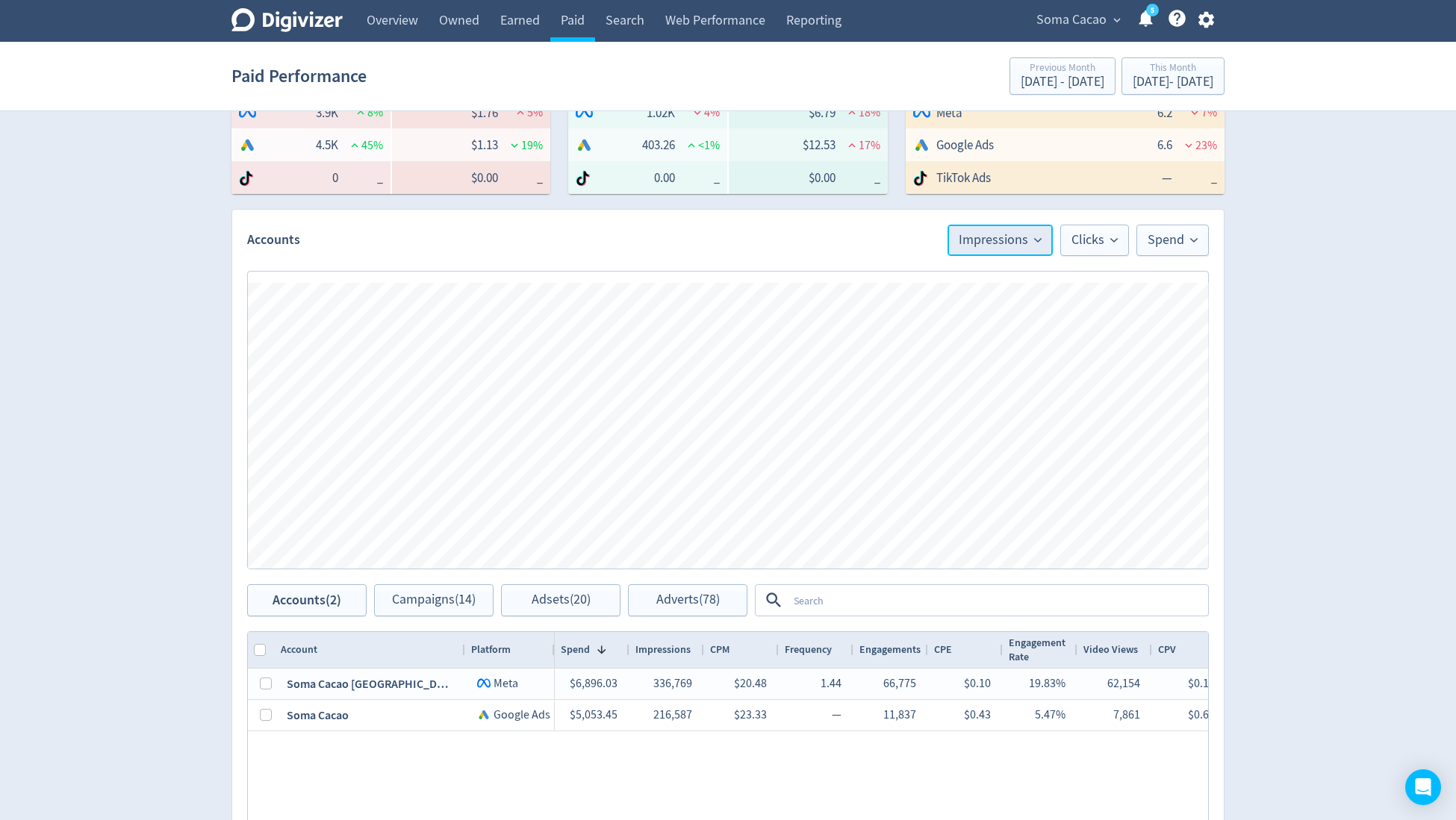
click at [1030, 248] on button "Impressions" at bounding box center [1000, 240] width 105 height 31
click at [985, 395] on li "Conv. Value" at bounding box center [980, 398] width 144 height 34
click at [1034, 247] on button "Conv. Value" at bounding box center [1002, 240] width 101 height 31
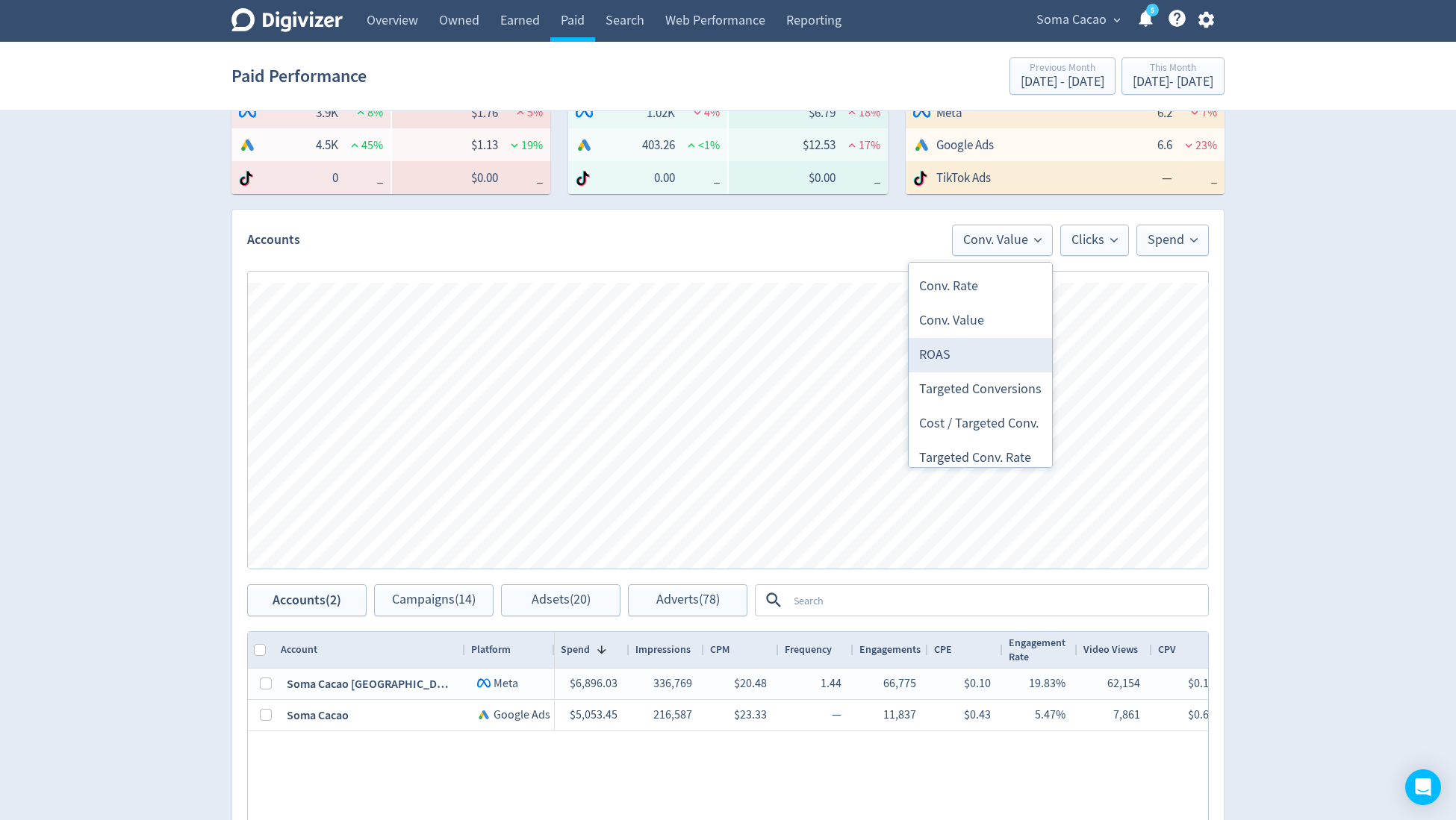
click at [966, 338] on li "ROAS" at bounding box center [980, 355] width 144 height 34
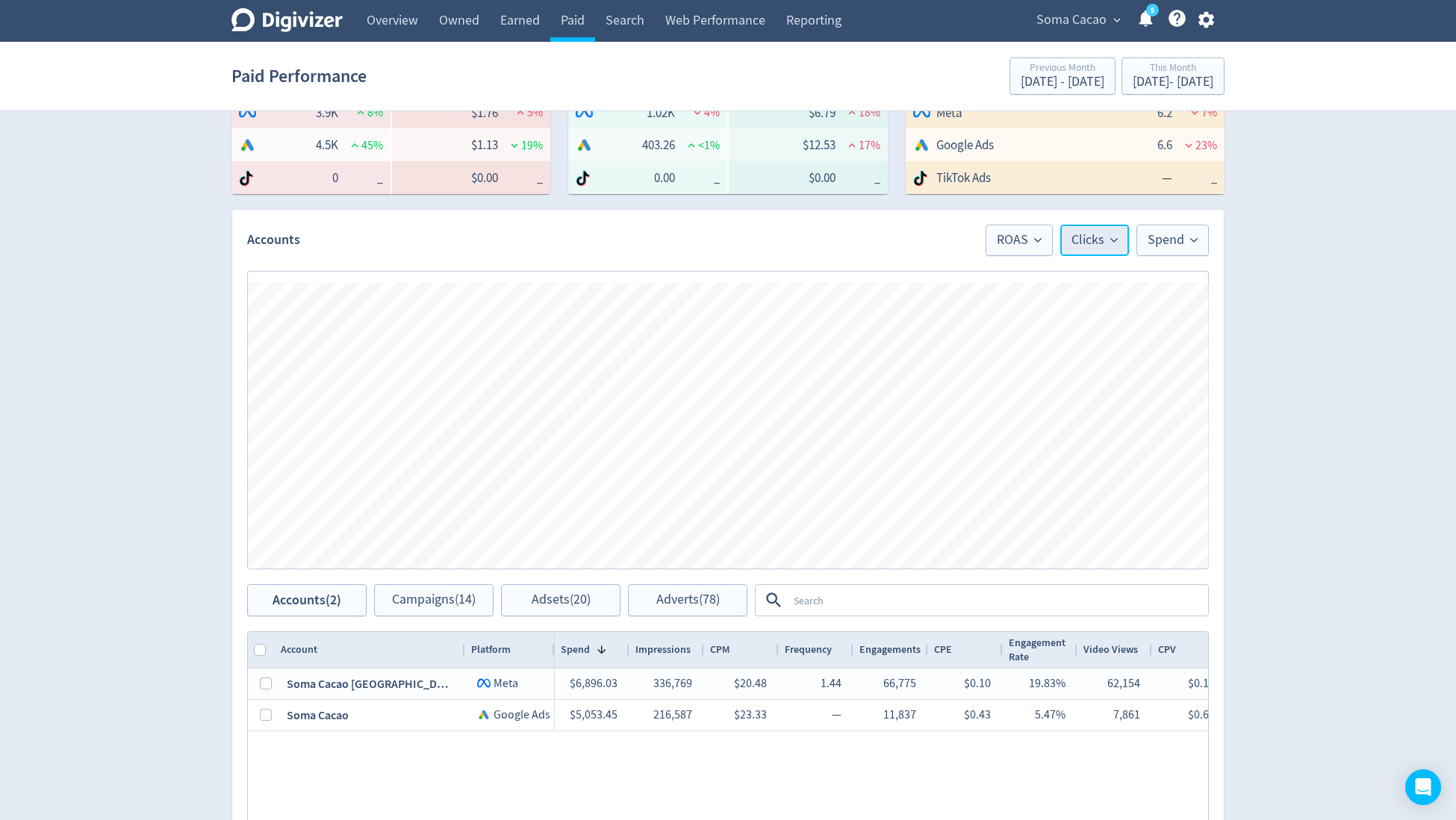
click at [1093, 240] on span "Clicks" at bounding box center [1094, 240] width 46 height 14
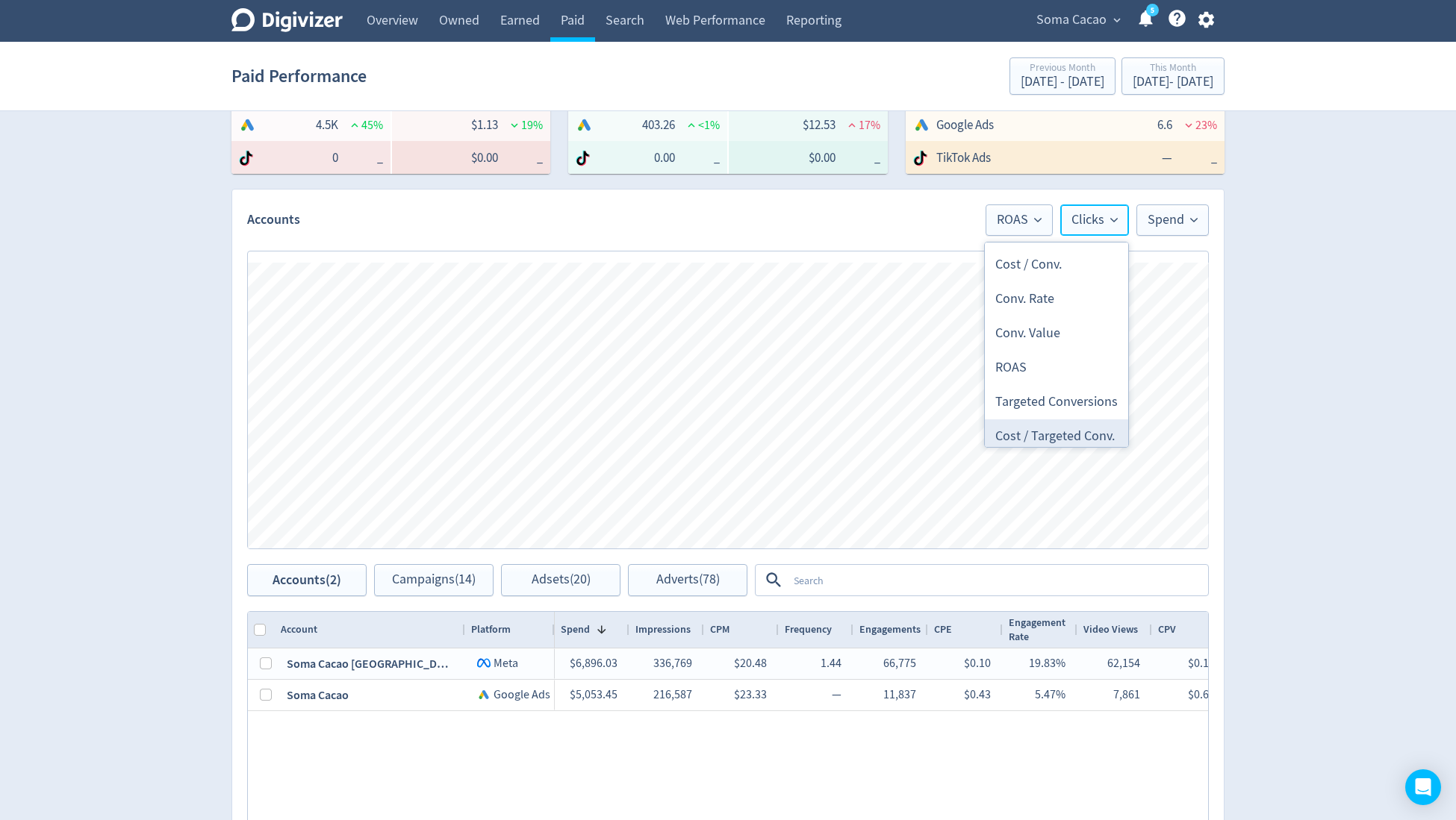
scroll to position [492, 0]
click at [1061, 365] on li "Conv. Value" at bounding box center [1057, 363] width 144 height 34
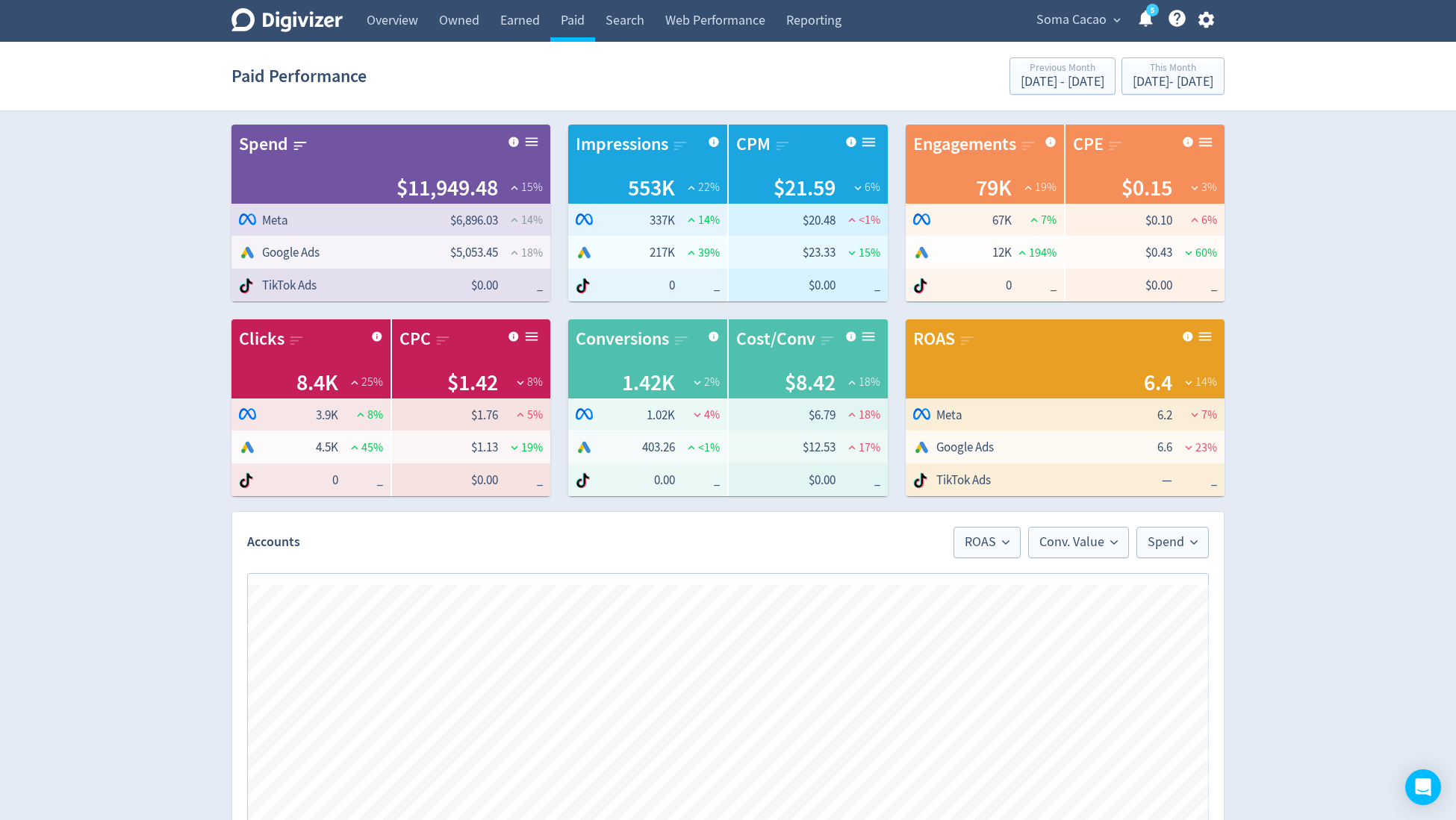
scroll to position [11, 0]
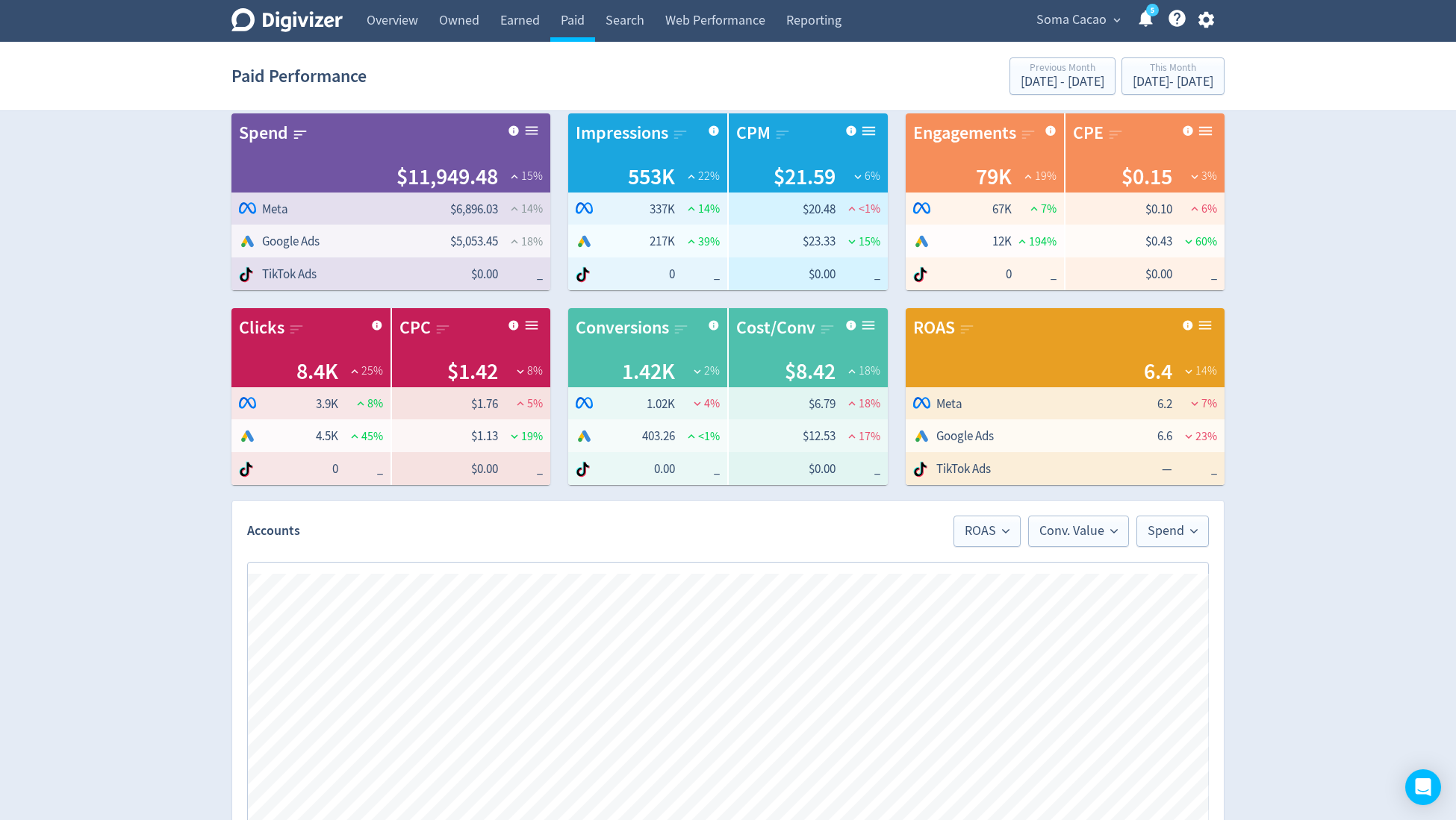
click at [1212, 683] on div "Digivizer Logo [PERSON_NAME] Logo Overview Owned Earned Paid Search Web Perform…" at bounding box center [728, 696] width 1456 height 1414
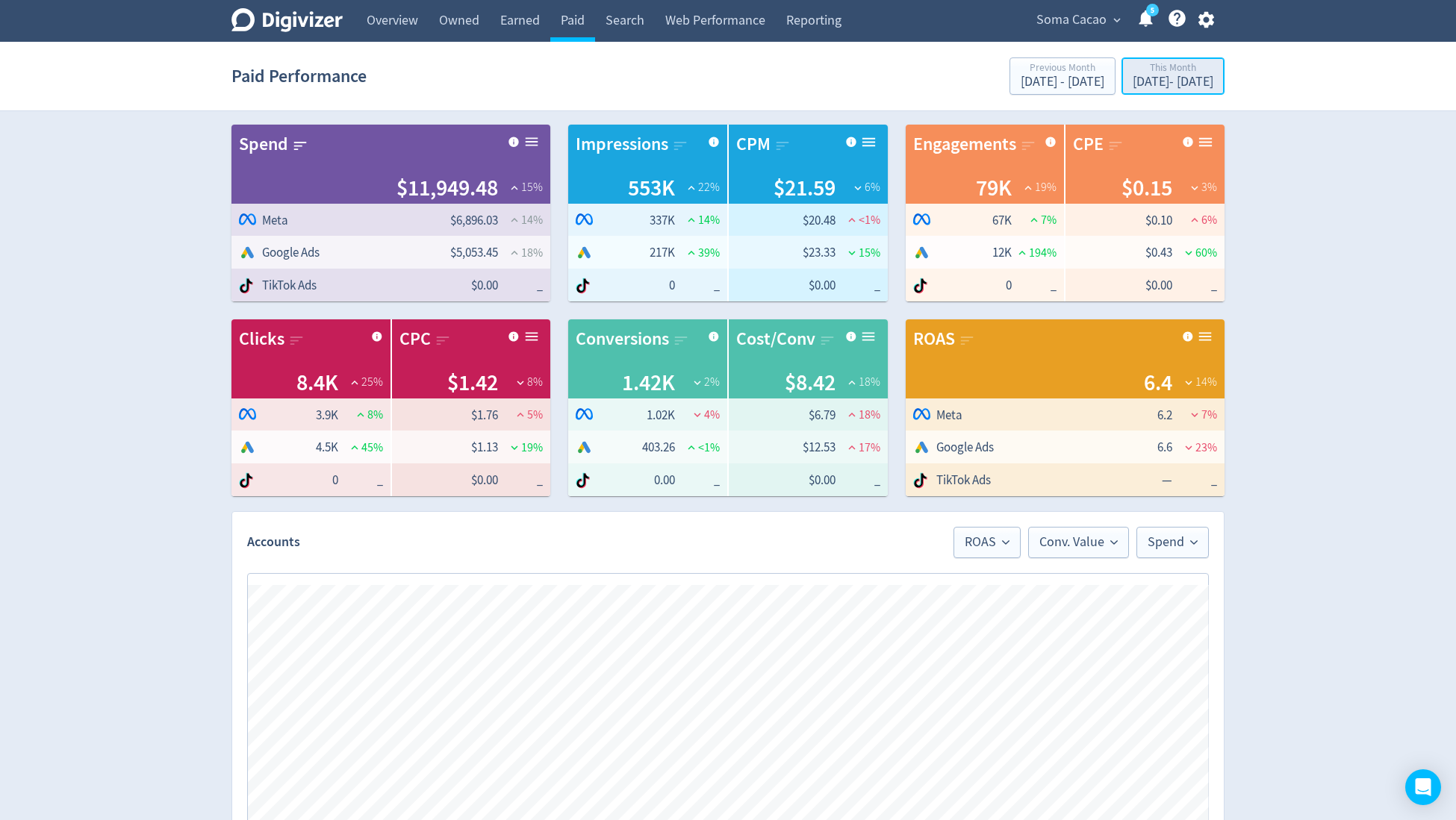
click at [1136, 82] on div "[DATE] - [DATE]" at bounding box center [1172, 82] width 81 height 14
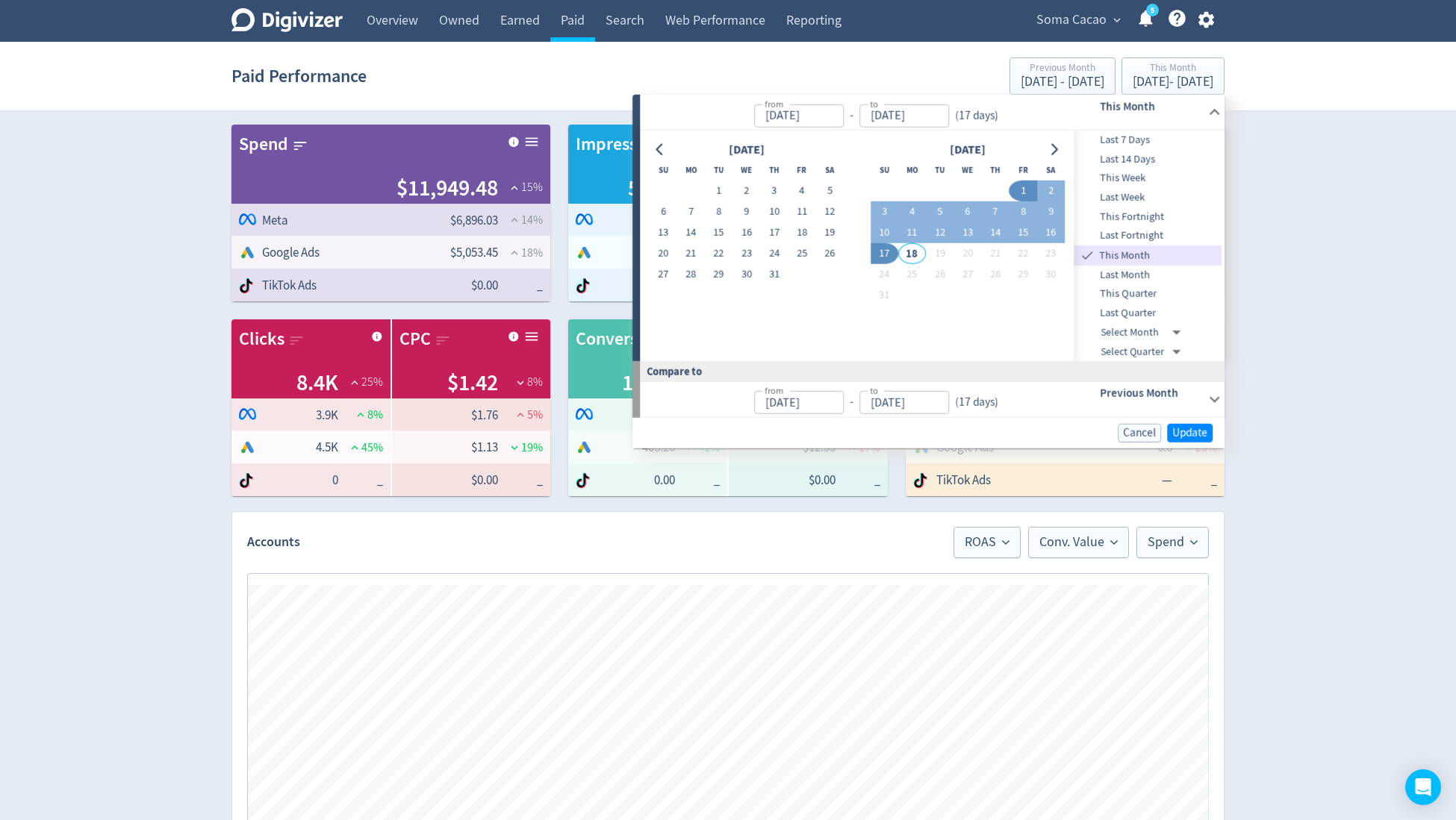
click at [1137, 138] on span "Last 7 Days" at bounding box center [1148, 139] width 148 height 16
type input "[DATE]"
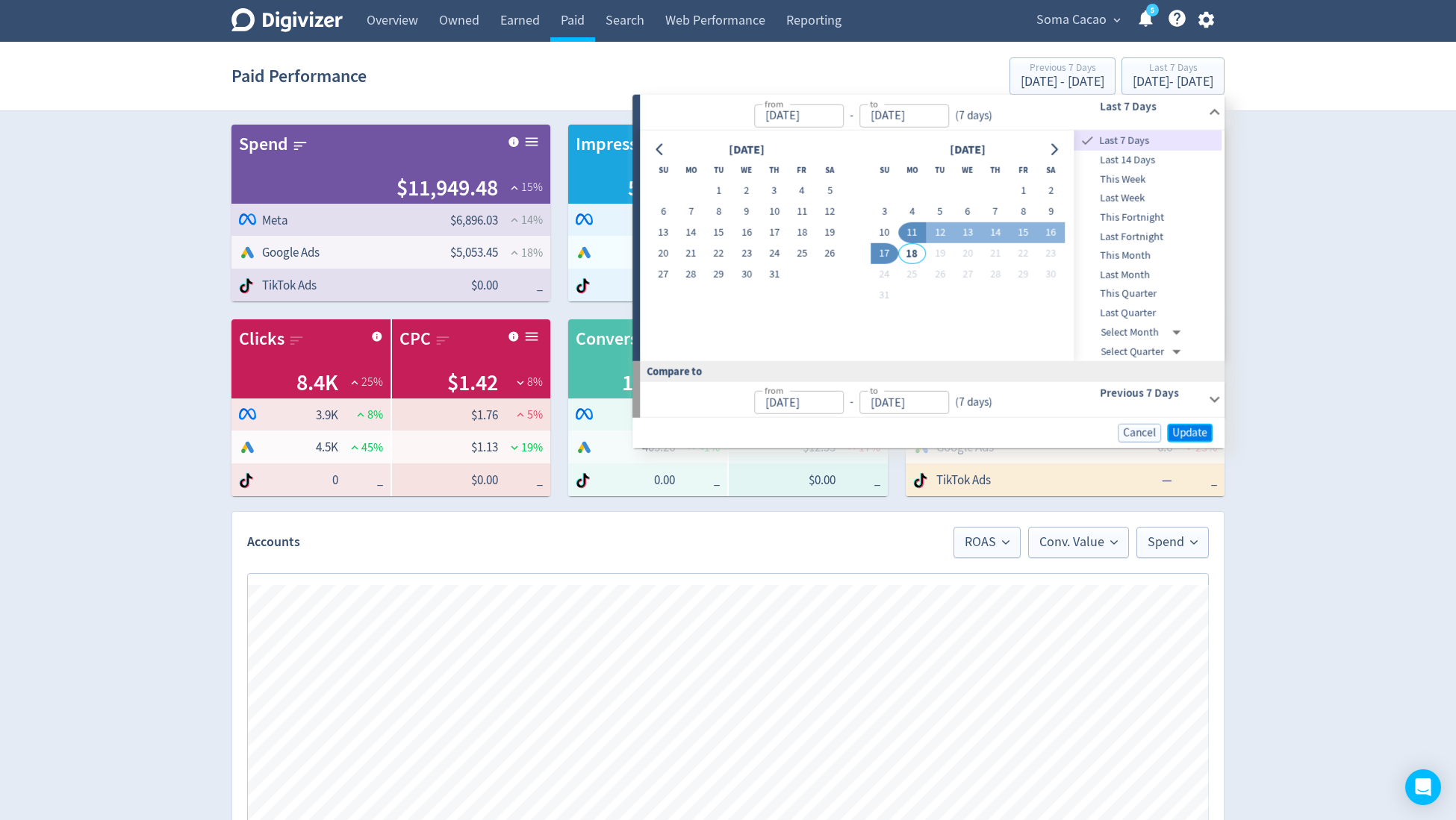
click at [1187, 428] on span "Update" at bounding box center [1189, 433] width 35 height 11
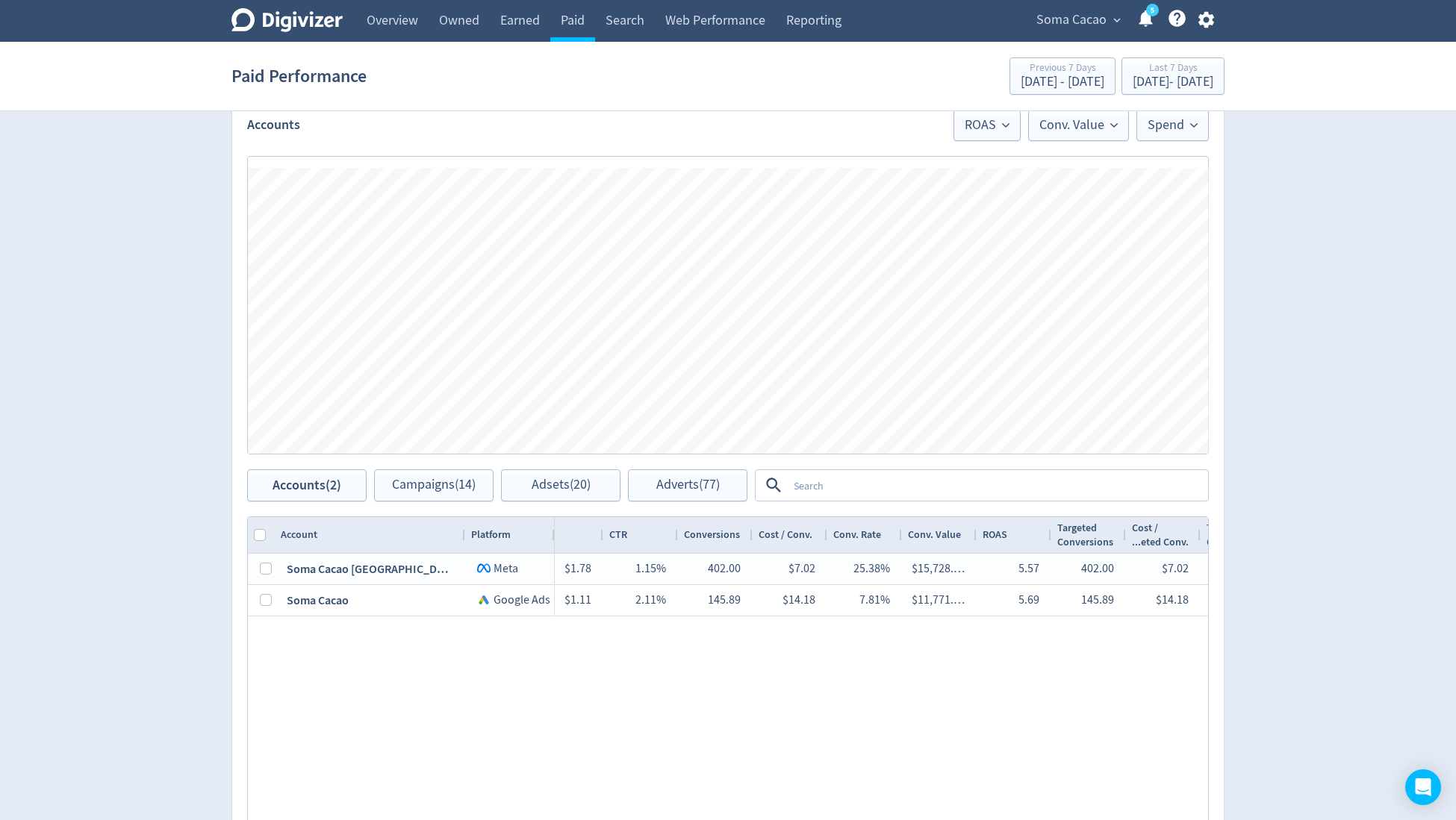
scroll to position [420, 0]
click at [1132, 72] on div "Last 7 Days" at bounding box center [1172, 69] width 81 height 13
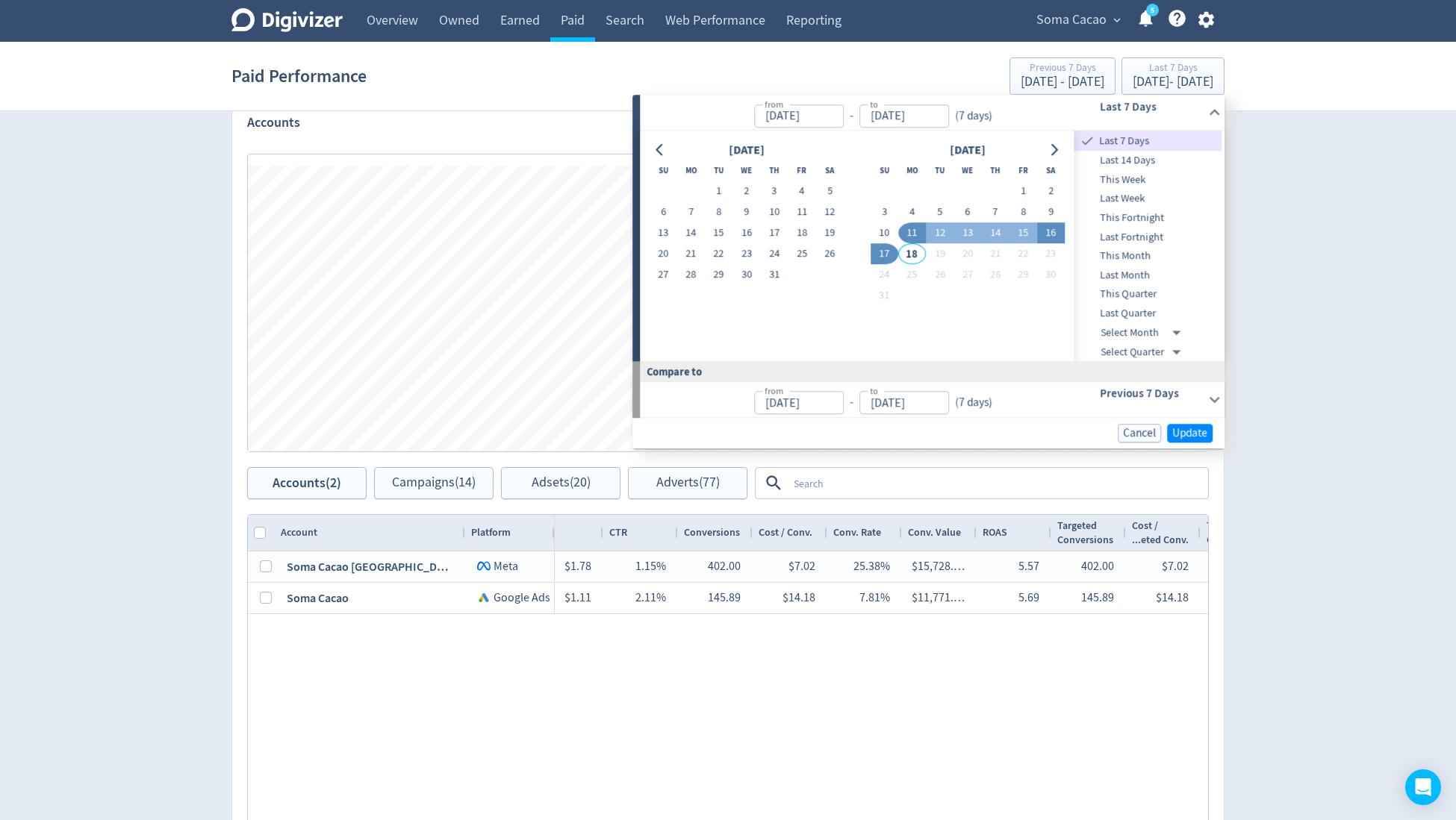
click at [1043, 230] on button "16" at bounding box center [1051, 234] width 27 height 21
type input "[DATE]"
click at [880, 252] on button "17" at bounding box center [884, 254] width 27 height 21
type input "[DATE]"
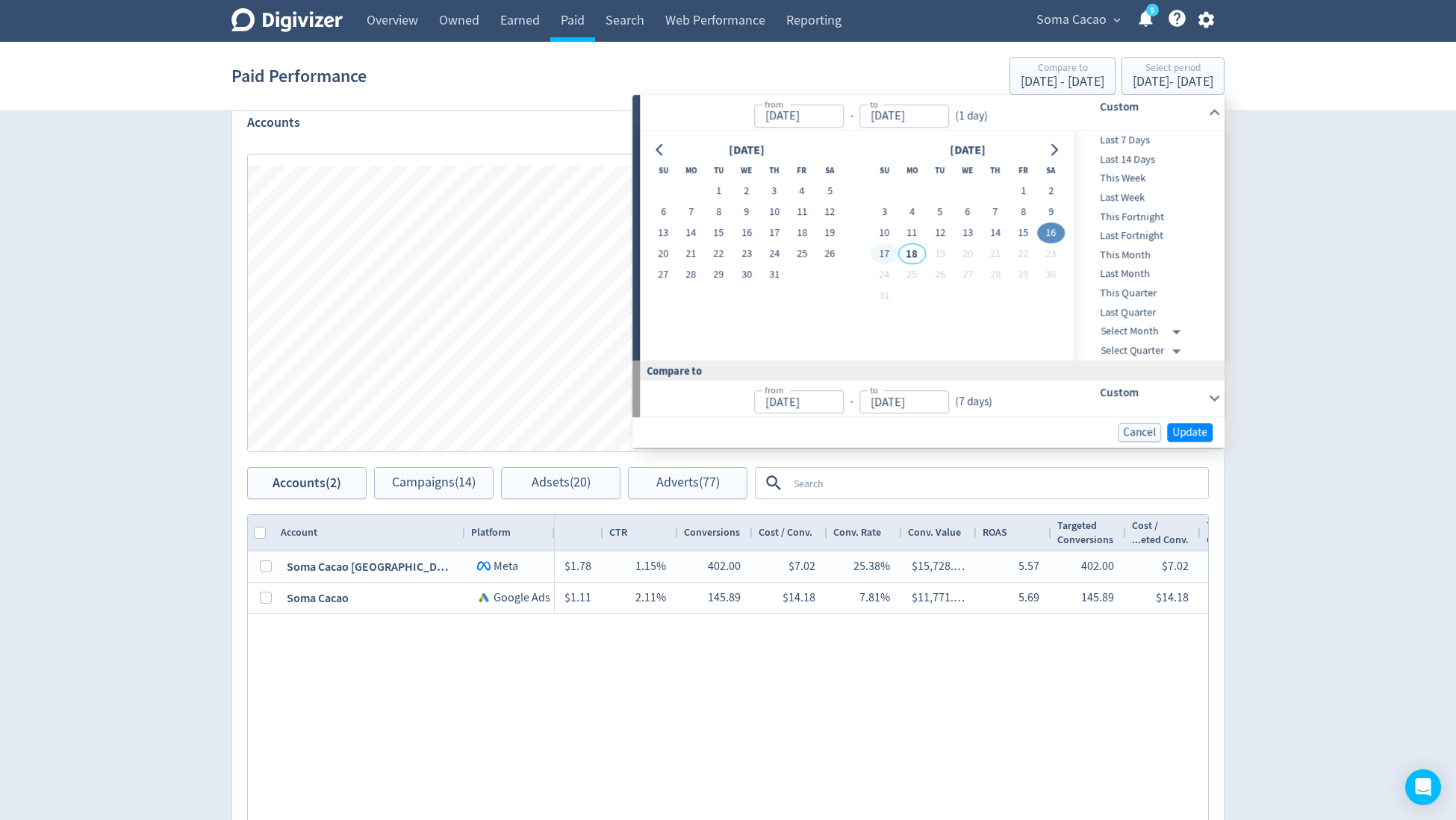
type input "[DATE]"
click at [1198, 436] on span "Update" at bounding box center [1189, 432] width 35 height 11
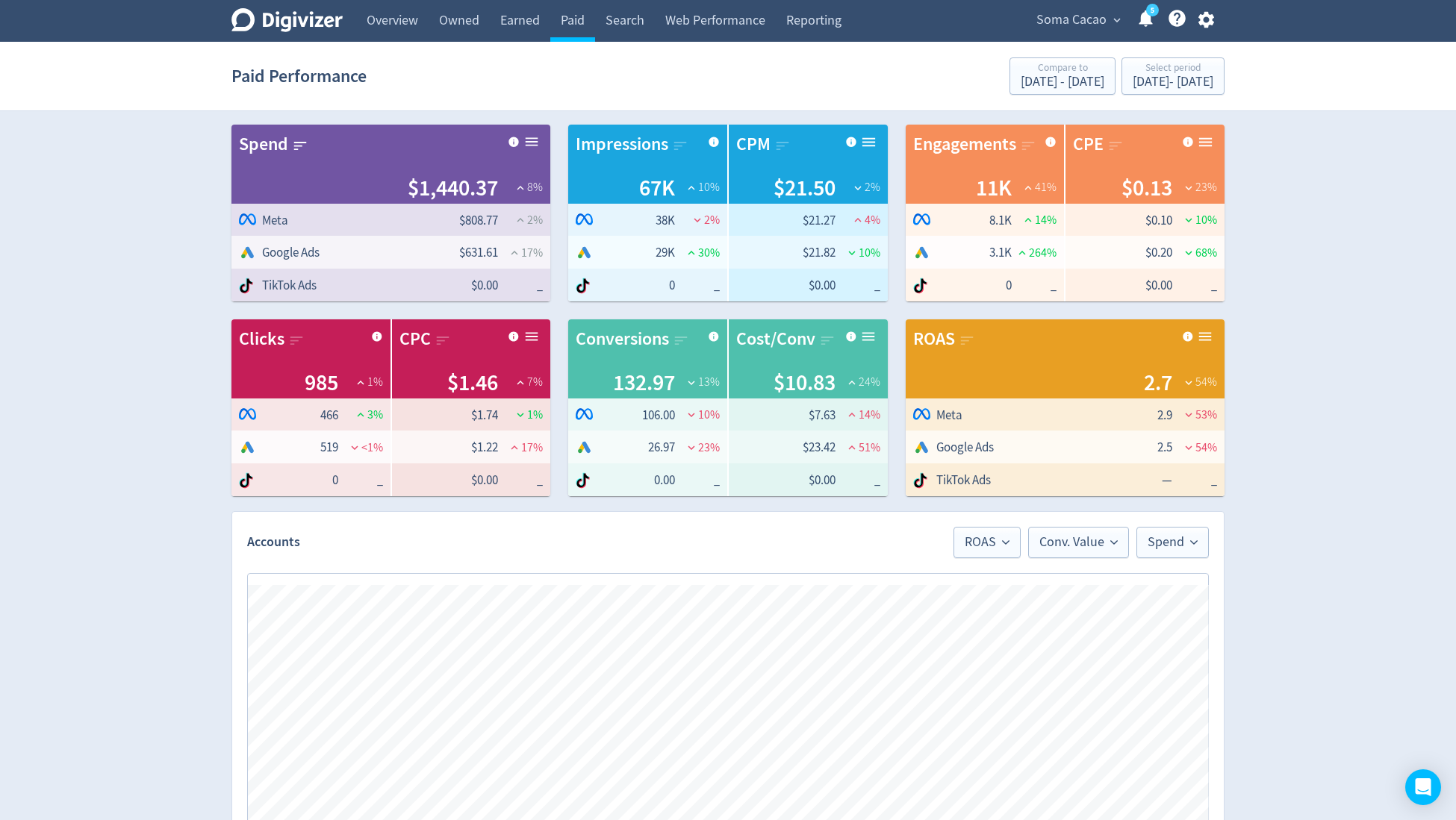
scroll to position [4, 0]
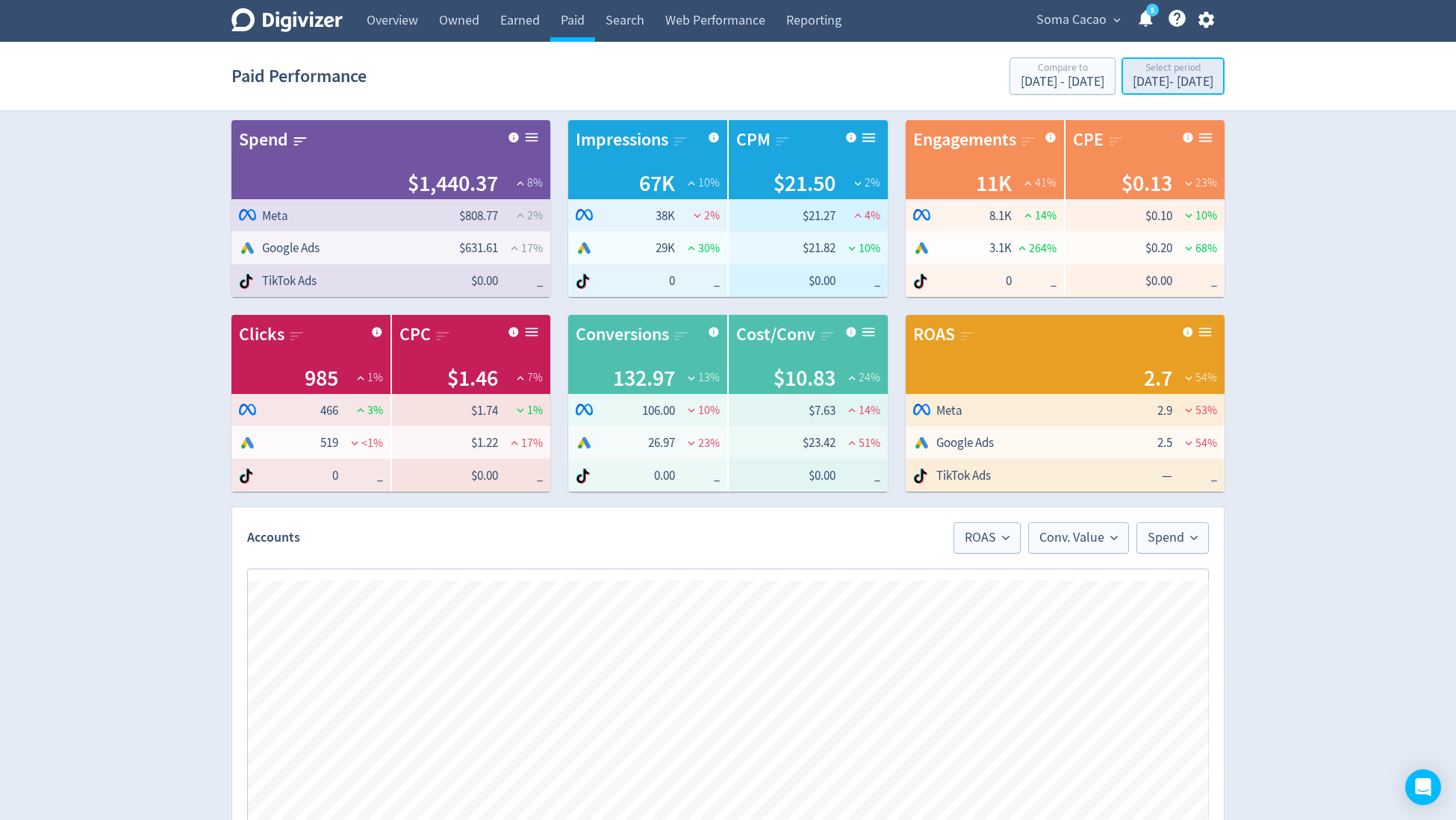
click at [1132, 75] on div "Select period" at bounding box center [1172, 69] width 81 height 13
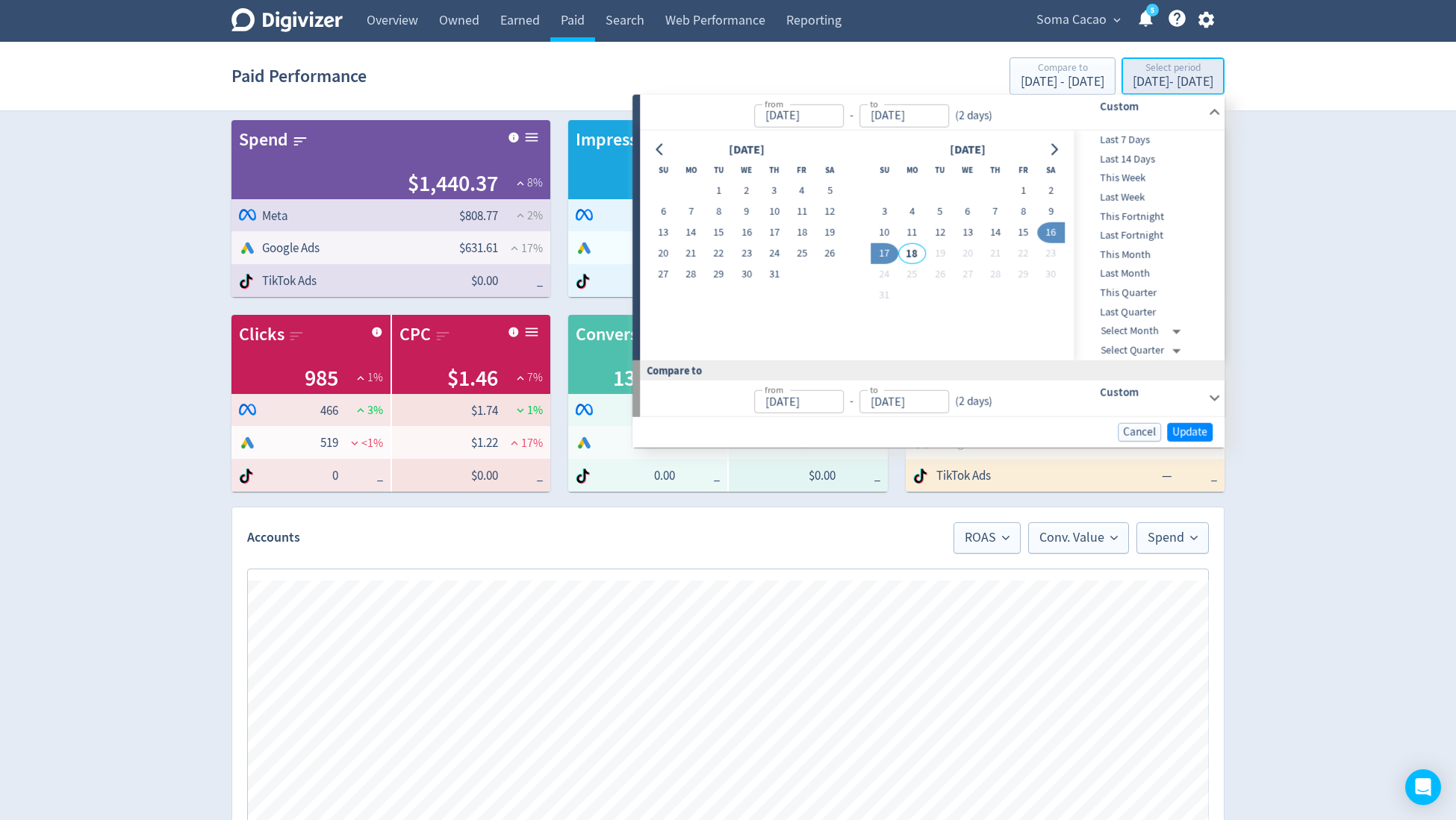
type input "[DATE]"
click at [1117, 138] on span "Last 7 Days" at bounding box center [1148, 139] width 148 height 16
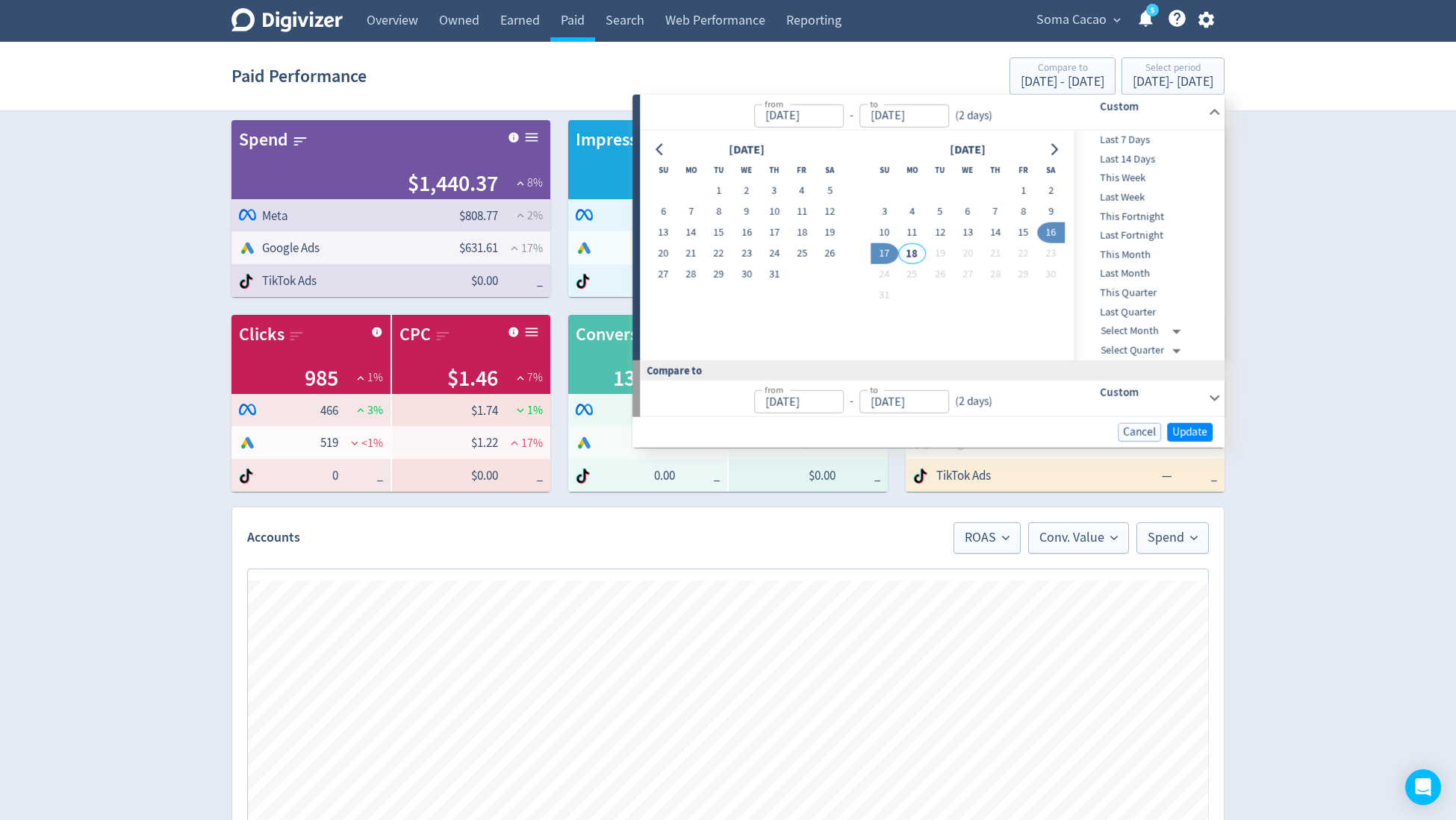
type input "[DATE]"
click at [1189, 430] on span "Update" at bounding box center [1189, 433] width 35 height 11
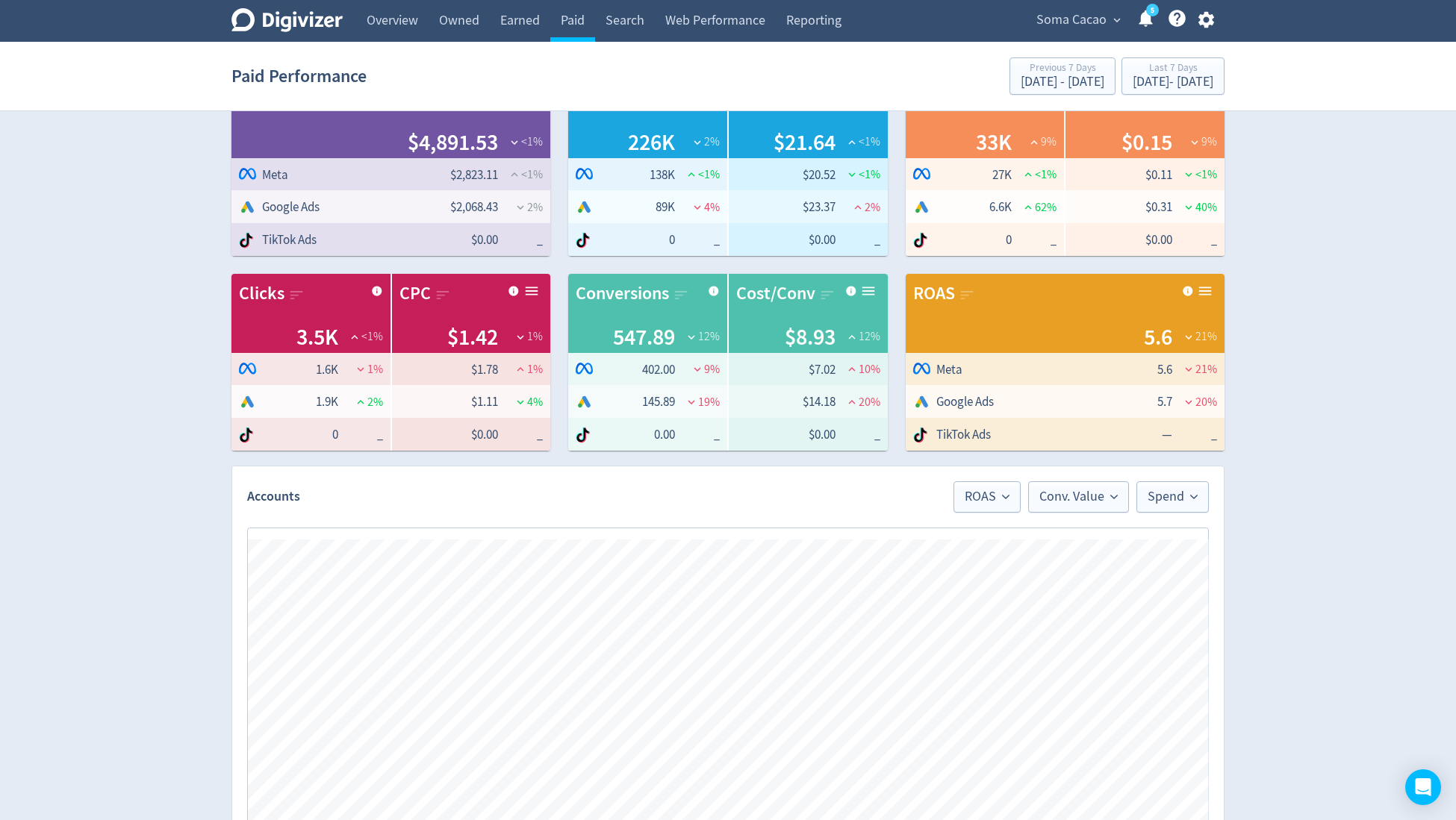
scroll to position [47, 0]
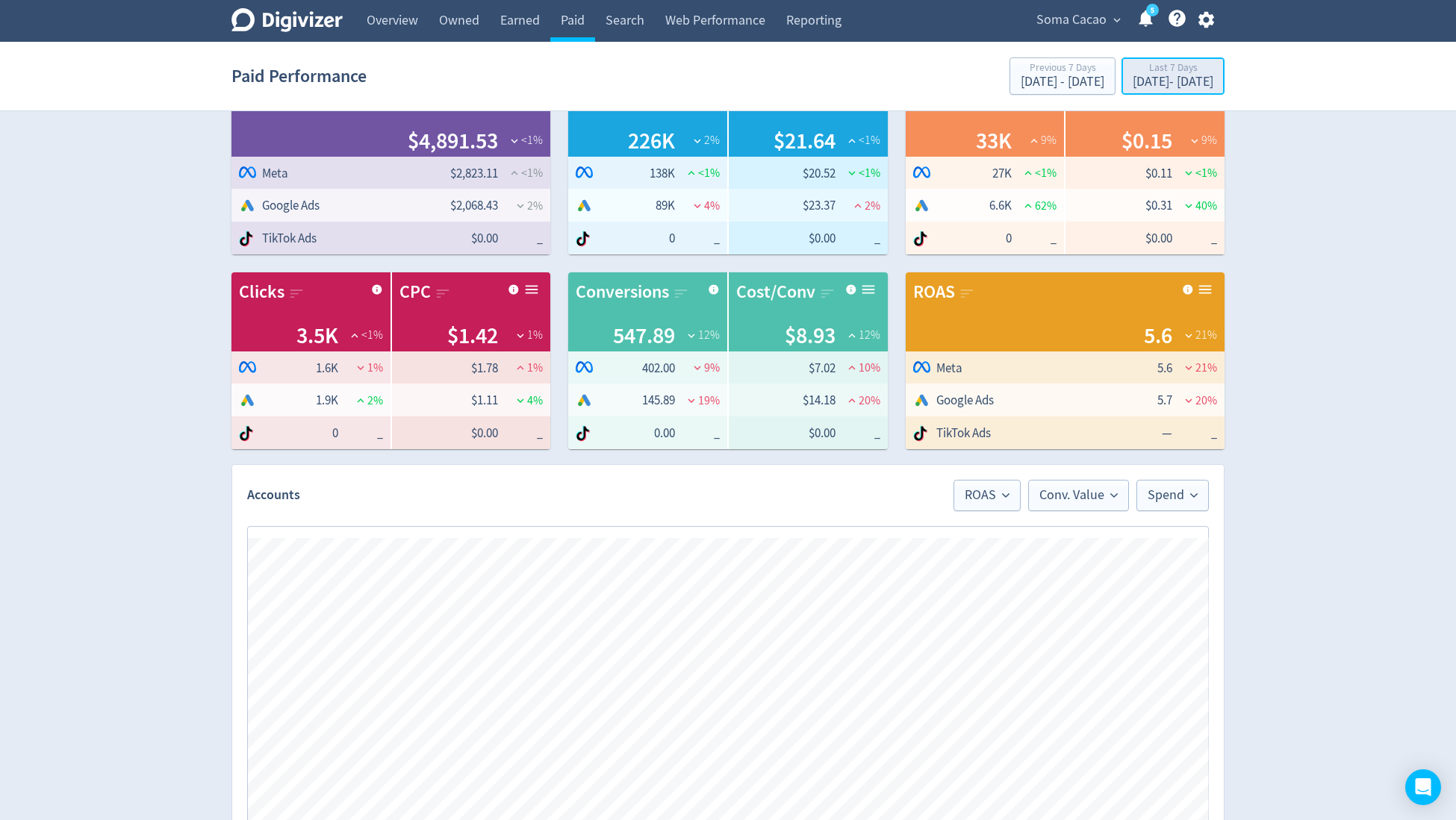
click at [1132, 78] on div "[DATE] - [DATE]" at bounding box center [1172, 82] width 81 height 14
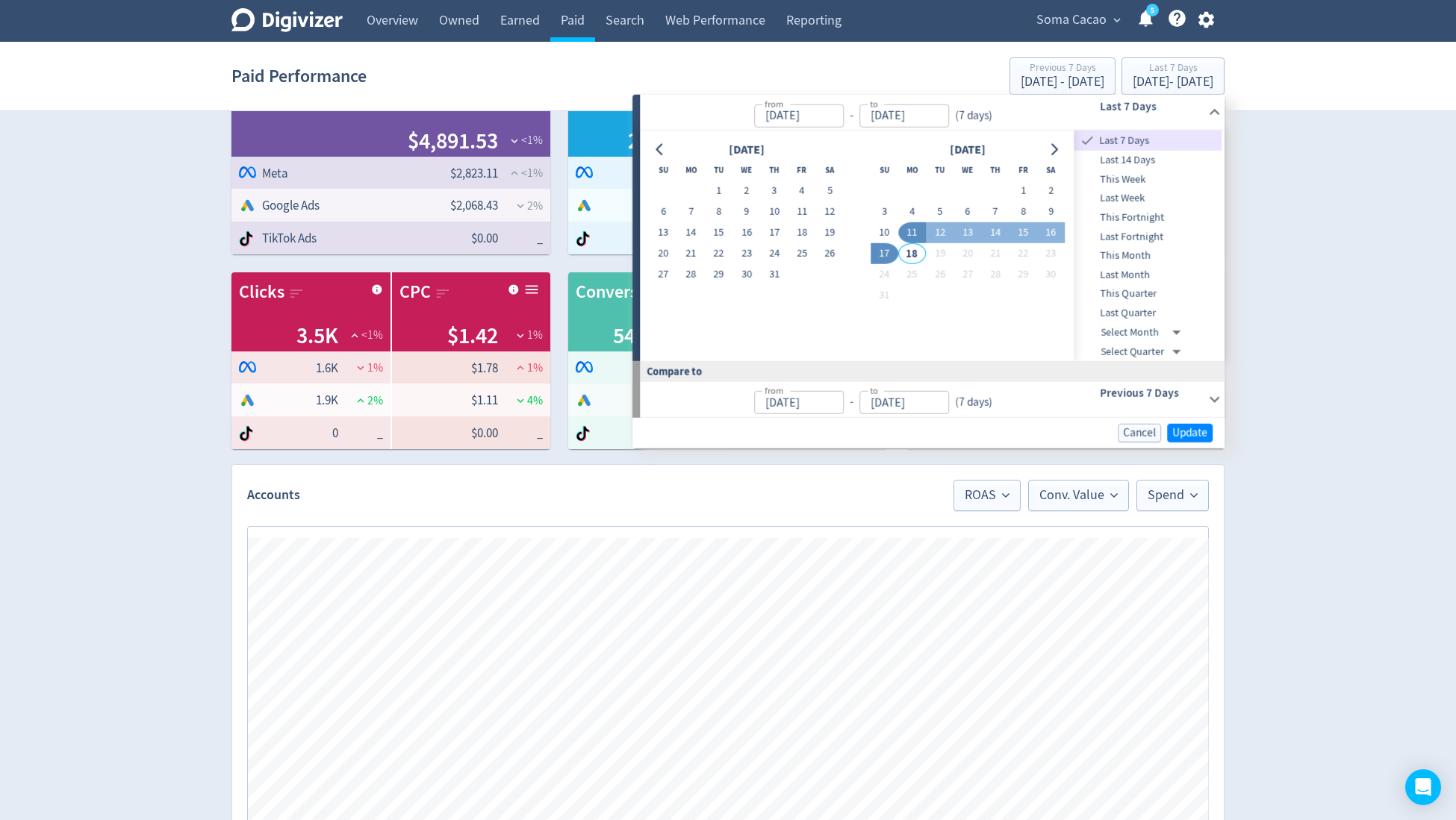
click at [1121, 257] on span "This Month" at bounding box center [1148, 256] width 148 height 16
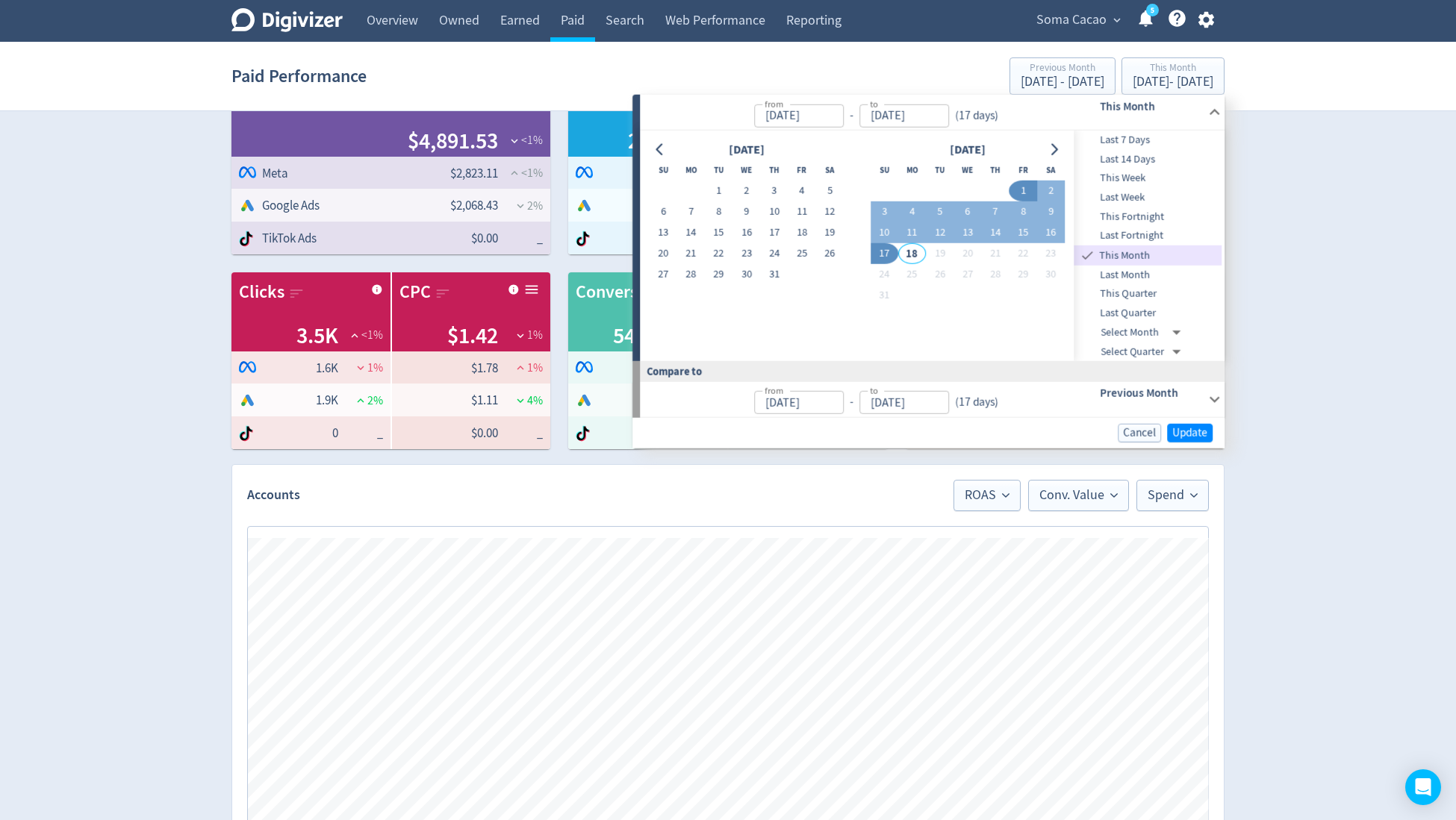
type input "[DATE]"
click at [1188, 427] on span "Update" at bounding box center [1189, 433] width 35 height 11
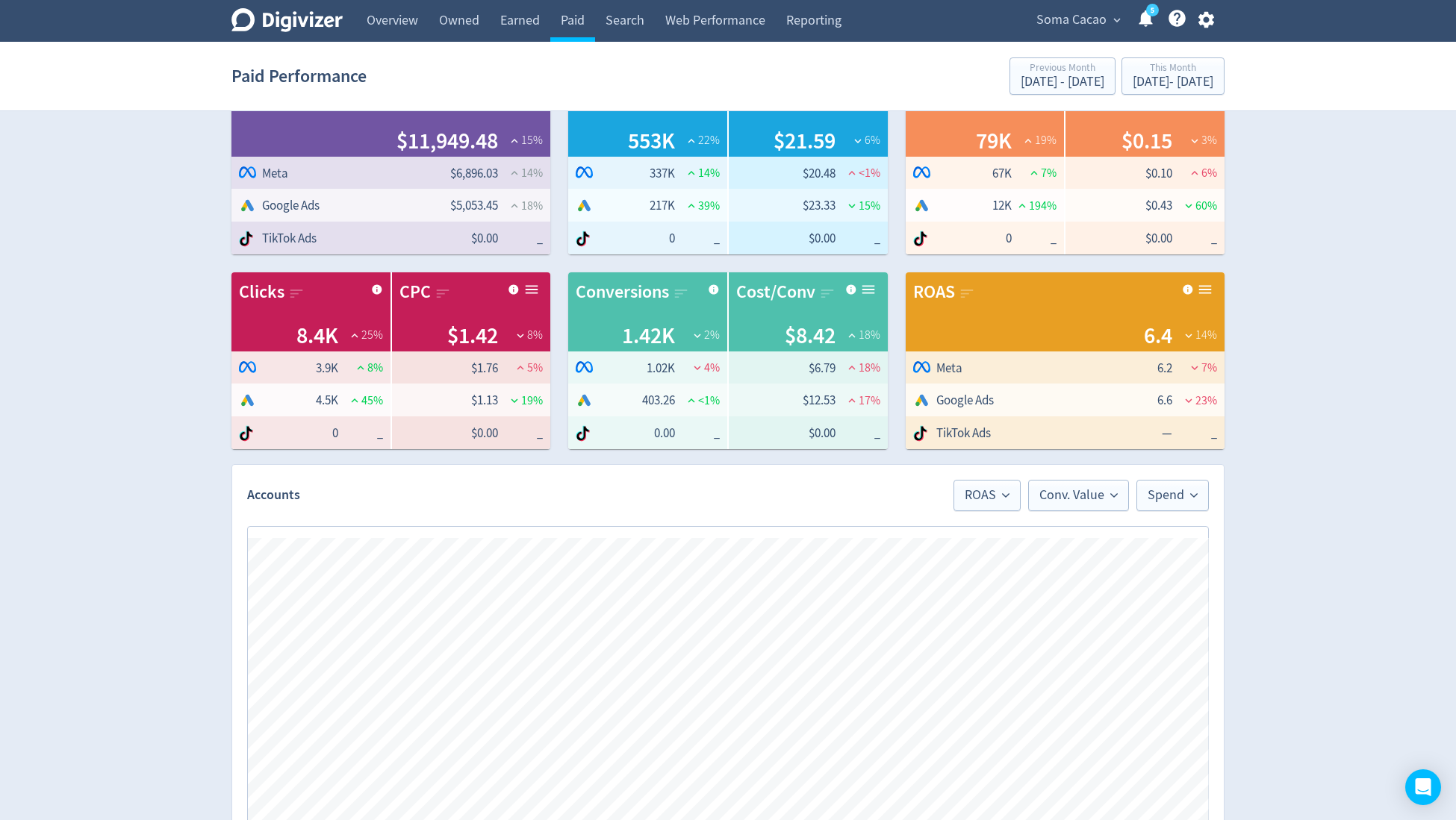
scroll to position [0, 847]
